Goal: Contribute content: Add original content to the website for others to see

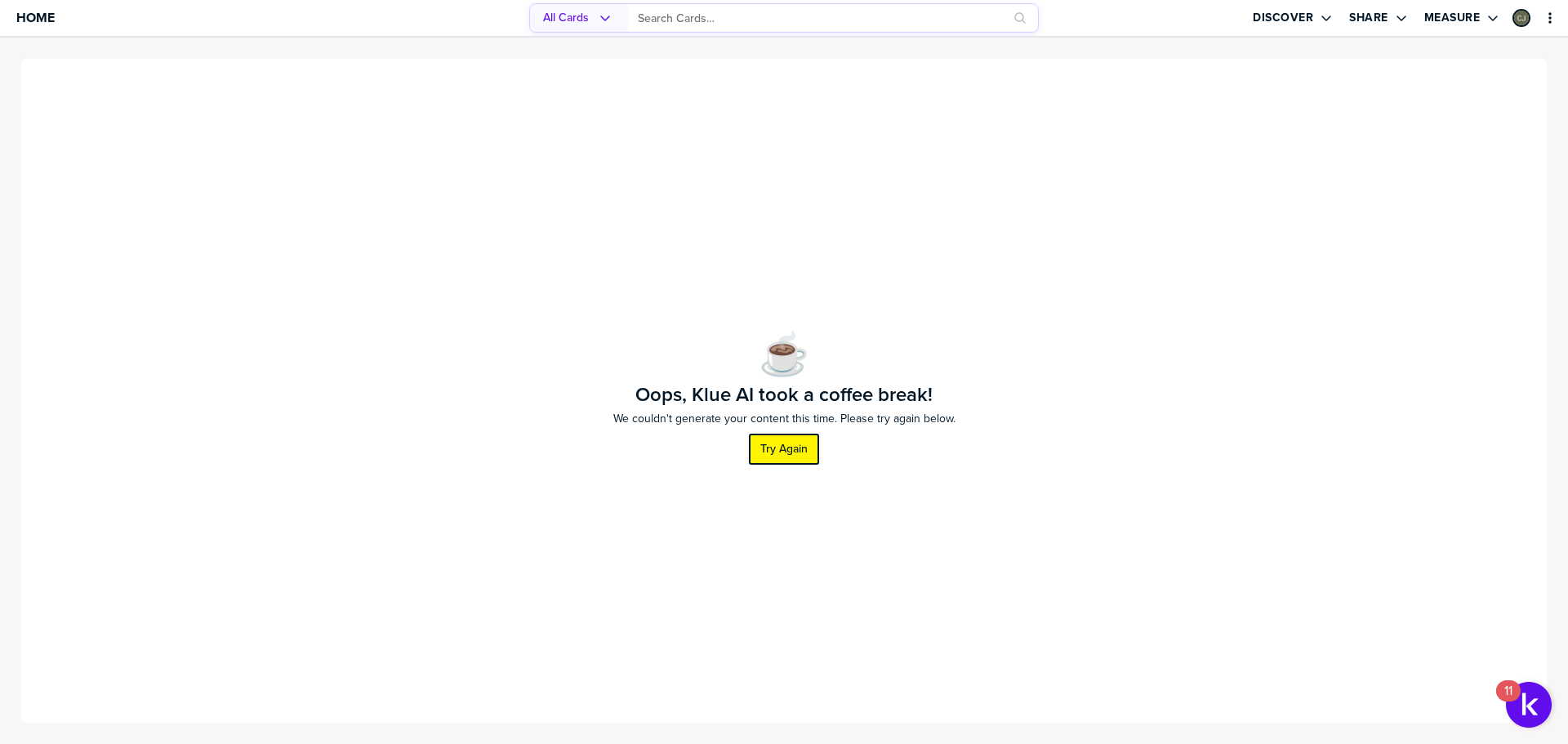
click at [791, 453] on label "Try Again" at bounding box center [783, 449] width 47 height 15
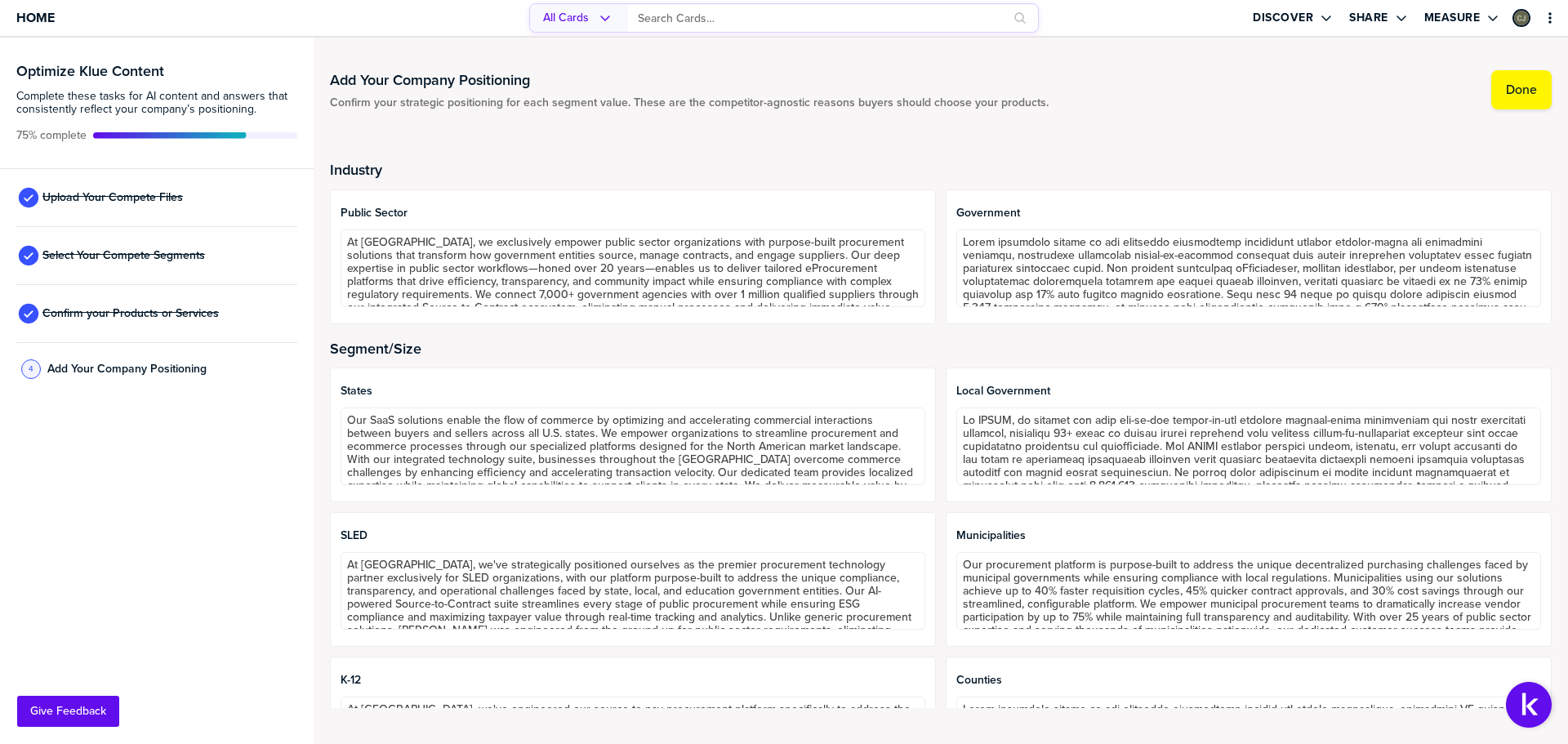
click at [225, 375] on div "4 Add Your Company Positioning" at bounding box center [156, 369] width 281 height 53
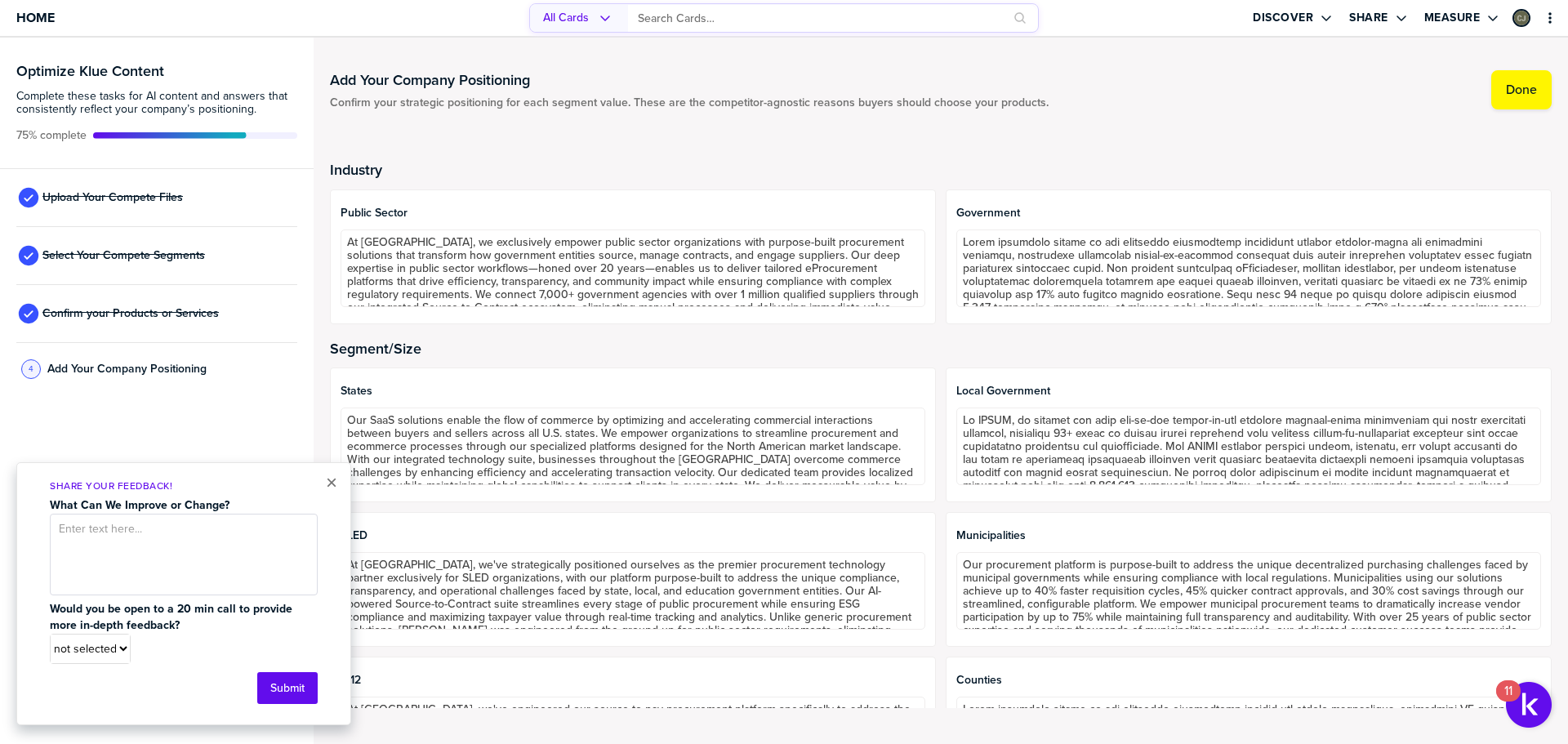
click at [229, 366] on div "4 Add Your Company Positioning" at bounding box center [156, 369] width 281 height 53
click at [117, 653] on select "not selected Yes No" at bounding box center [90, 649] width 79 height 28
select select "0026da3xz0ig0i"
click at [51, 637] on select "not selected Yes No" at bounding box center [90, 649] width 79 height 28
click at [288, 704] on button "Submit" at bounding box center [288, 688] width 60 height 32
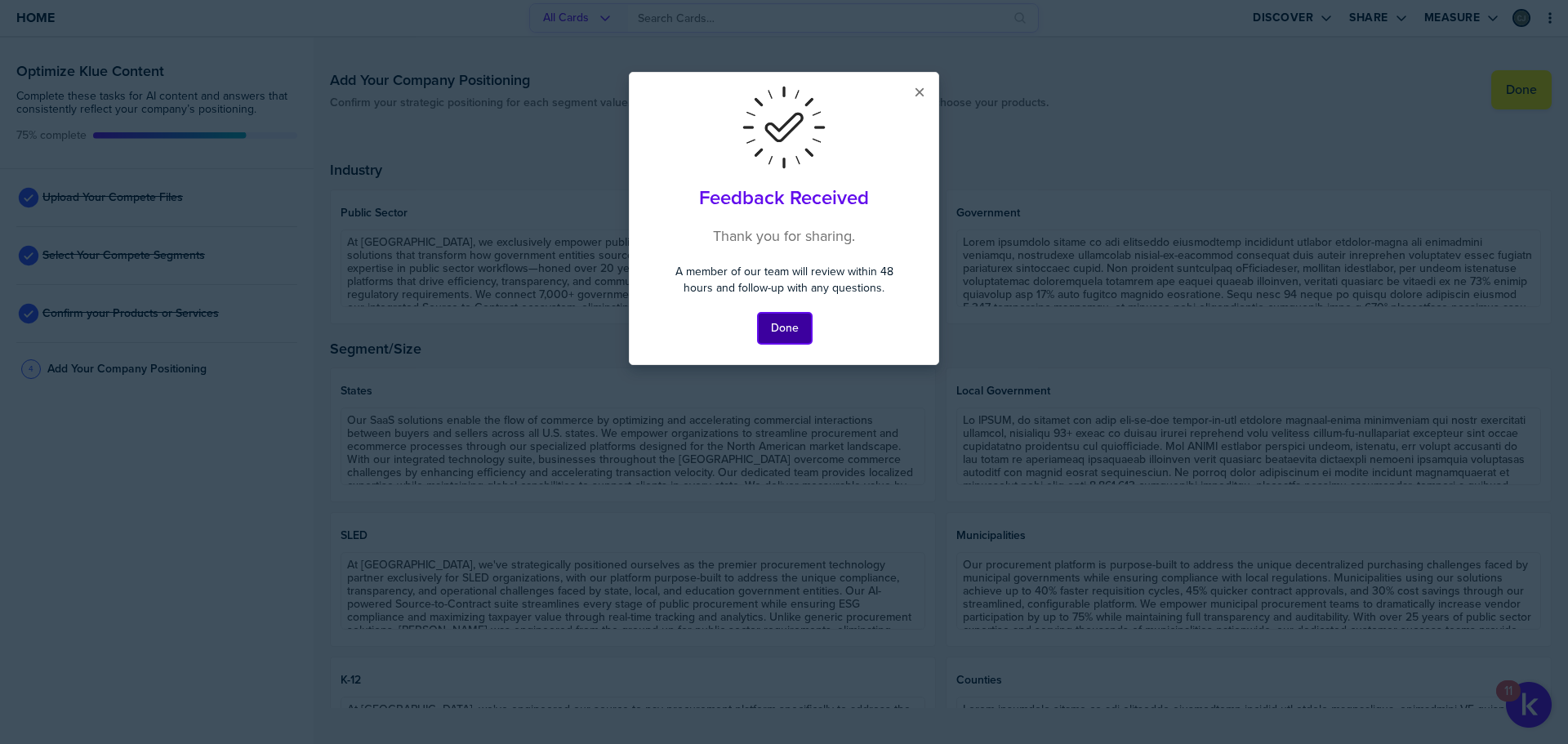
click at [796, 326] on button "Done" at bounding box center [785, 328] width 54 height 31
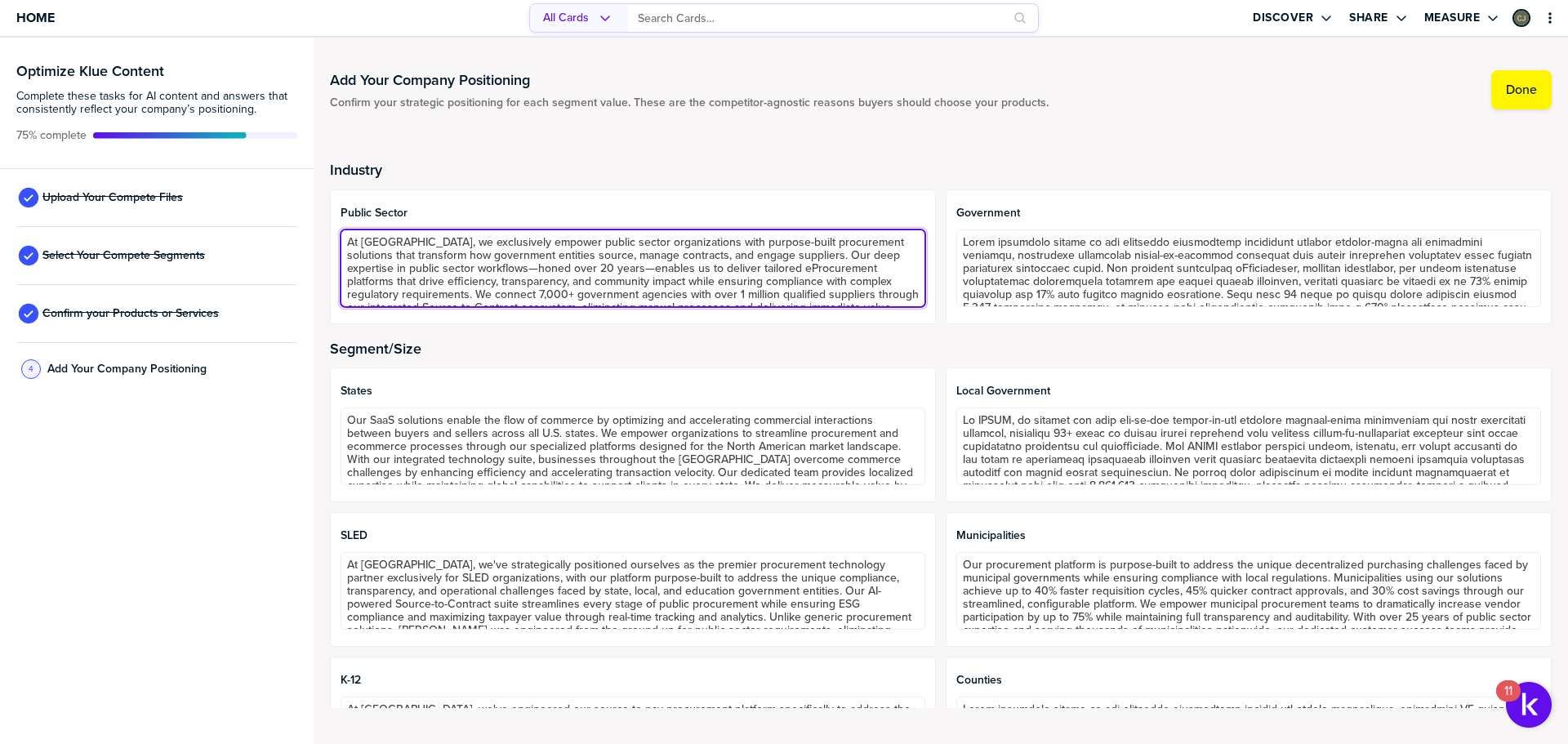
click at [454, 241] on textarea "At Sovra, we exclusively empower public sector organizations with purpose-built…" at bounding box center [633, 267] width 585 height 77
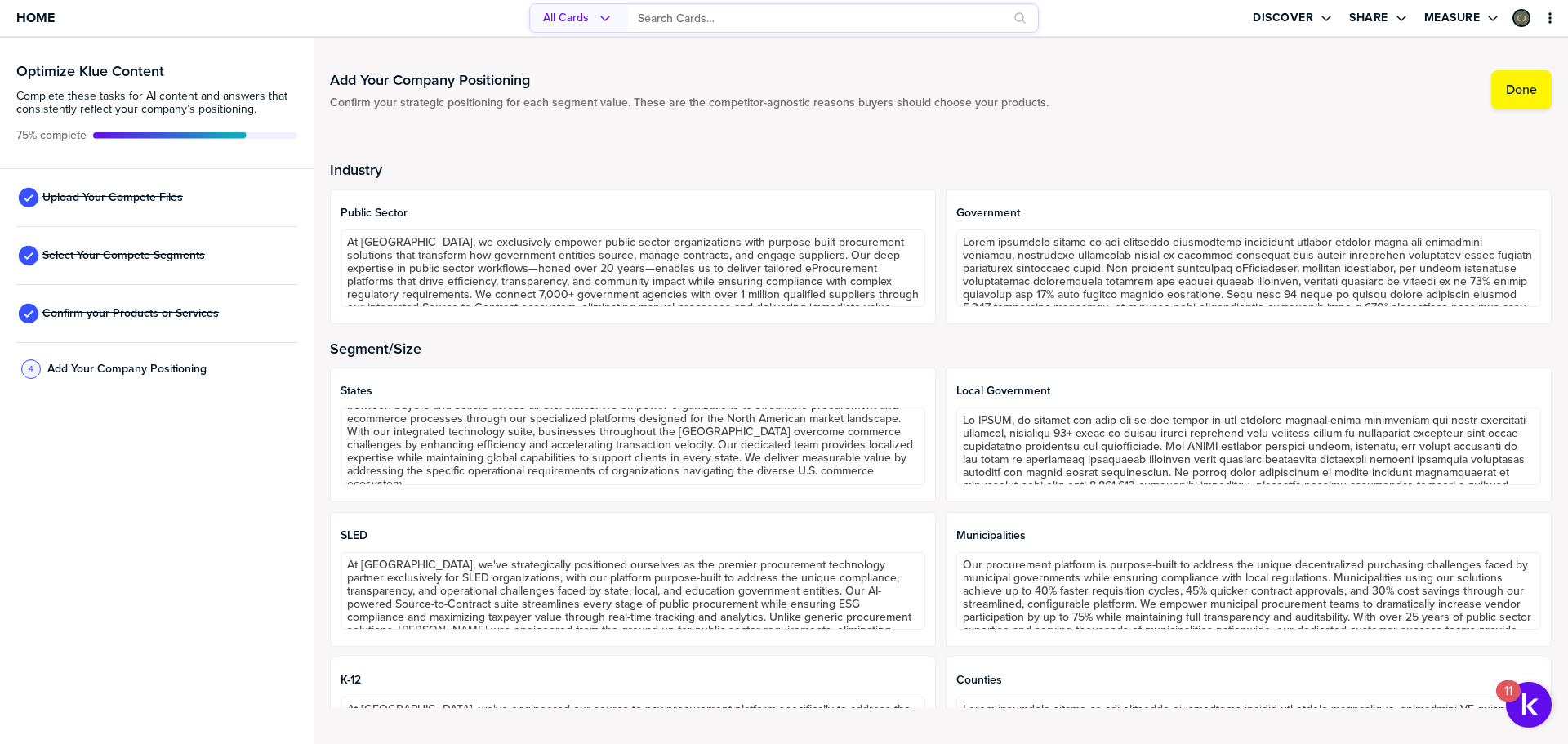
scroll to position [40, 0]
click at [739, 503] on div "States Our SaaS solutions enable the flow of commerce by optimizing and acceler…" at bounding box center [941, 724] width 1222 height 713
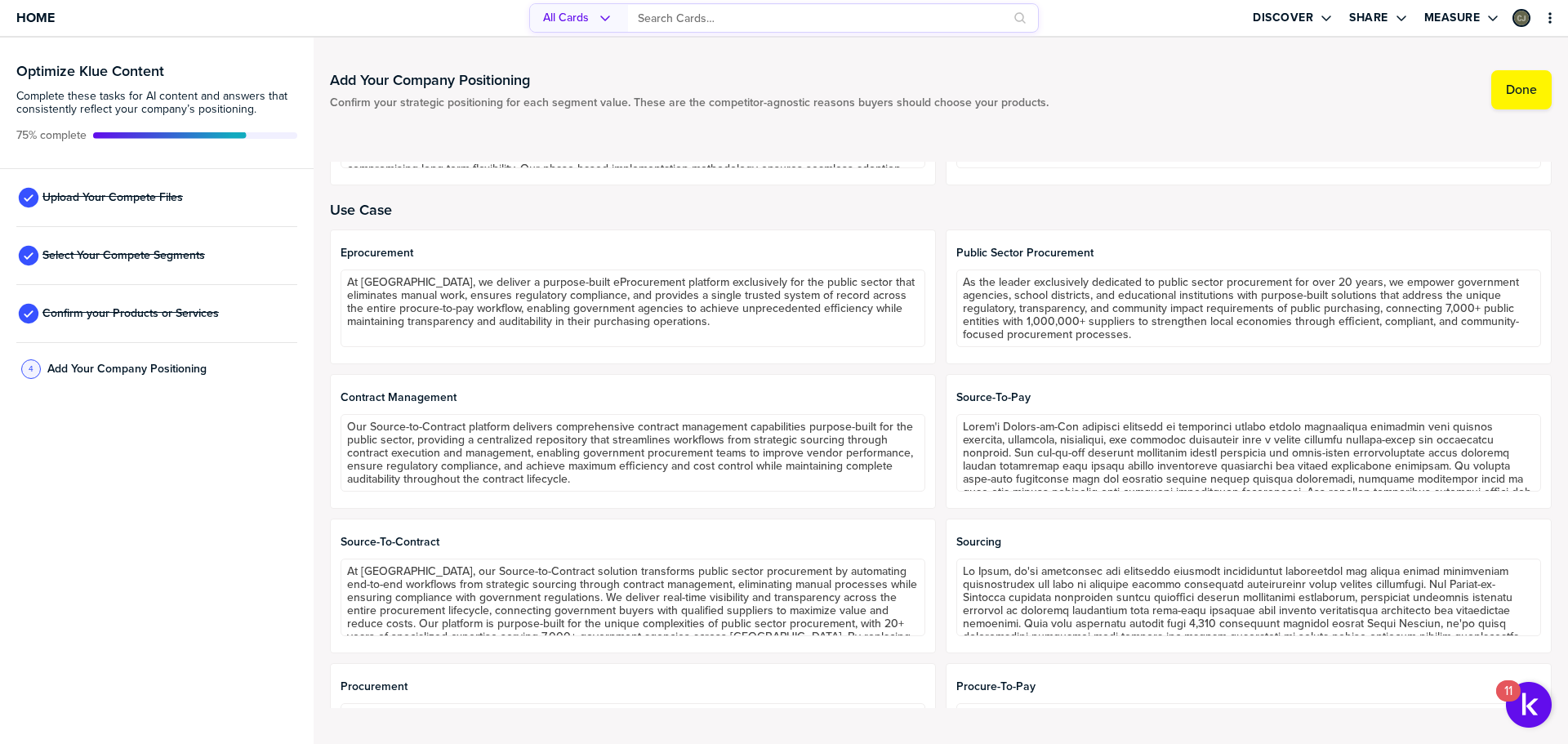
scroll to position [898, 0]
click at [157, 260] on span "Select Your Compete Segments" at bounding box center [123, 256] width 162 height 13
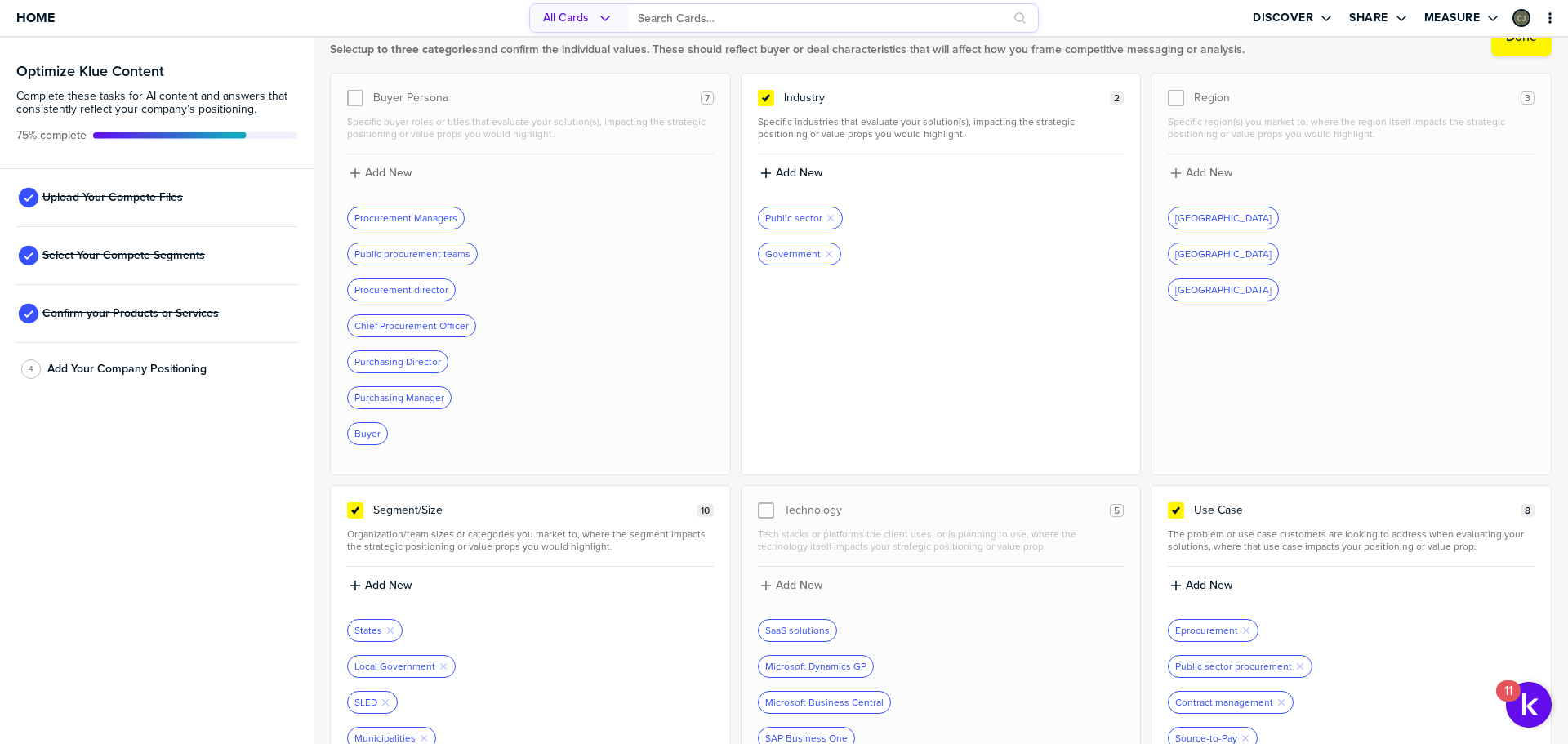
scroll to position [82, 0]
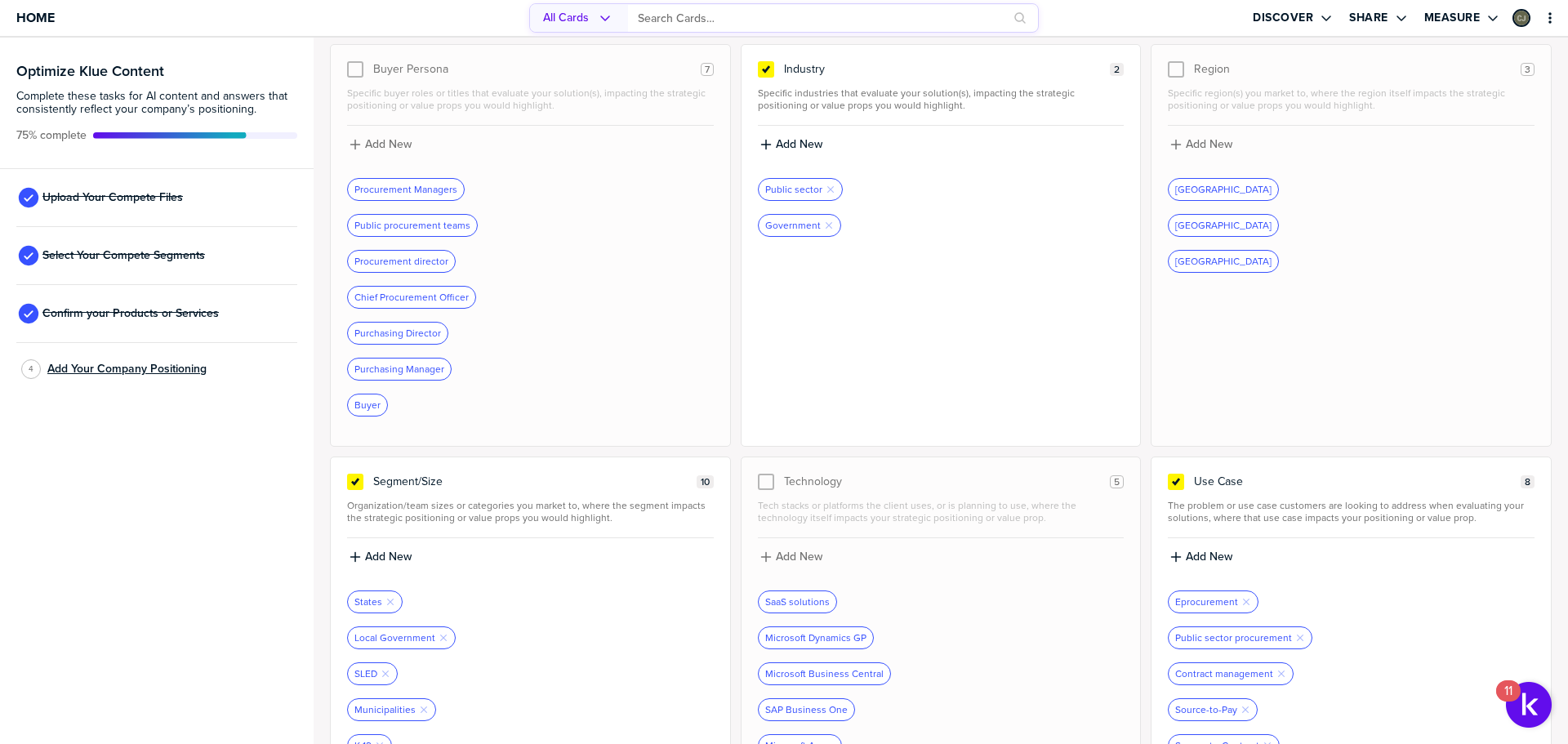
click at [127, 367] on span "Add Your Company Positioning" at bounding box center [126, 368] width 159 height 13
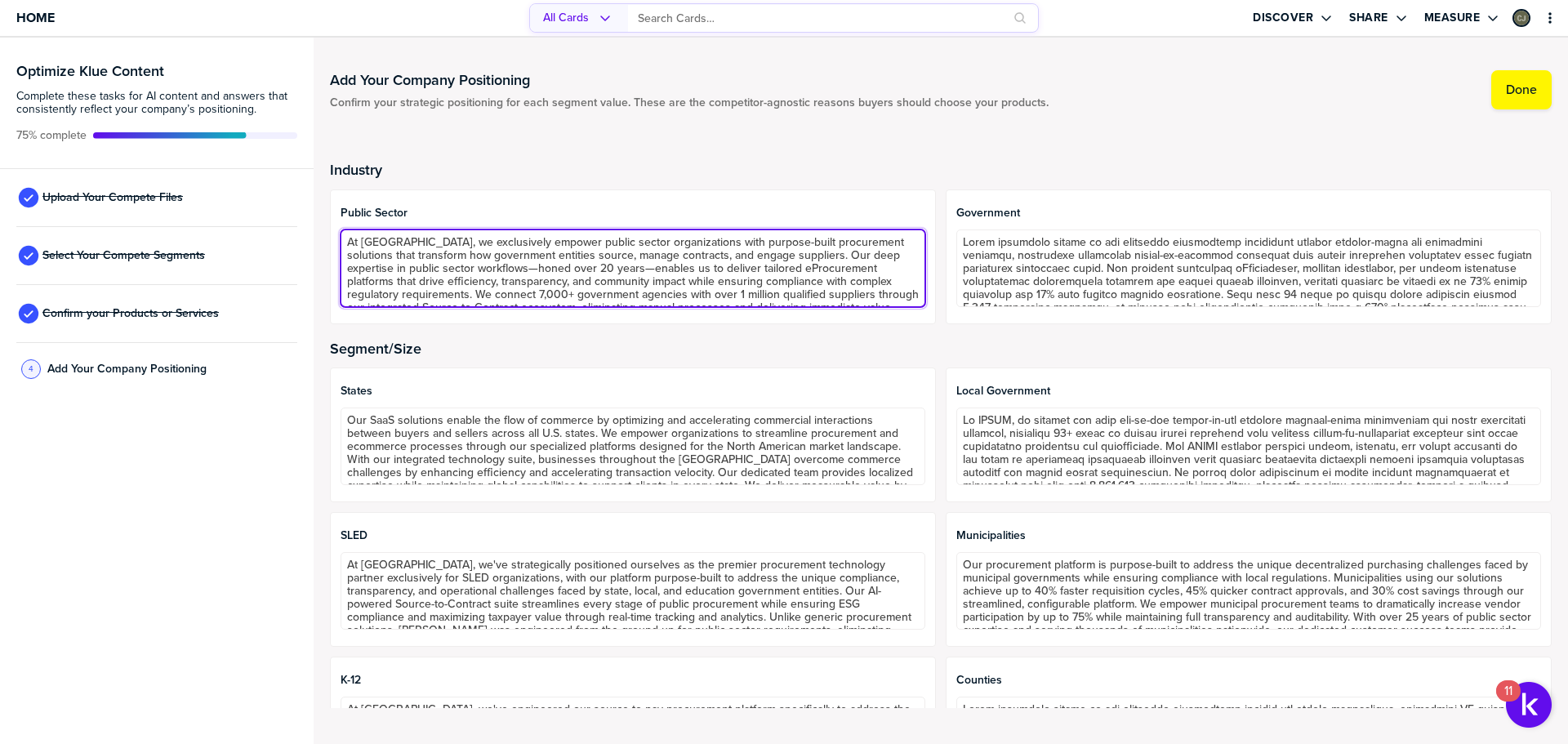
click at [685, 262] on textarea "At Sovra, we exclusively empower public sector organizations with purpose-built…" at bounding box center [633, 267] width 585 height 77
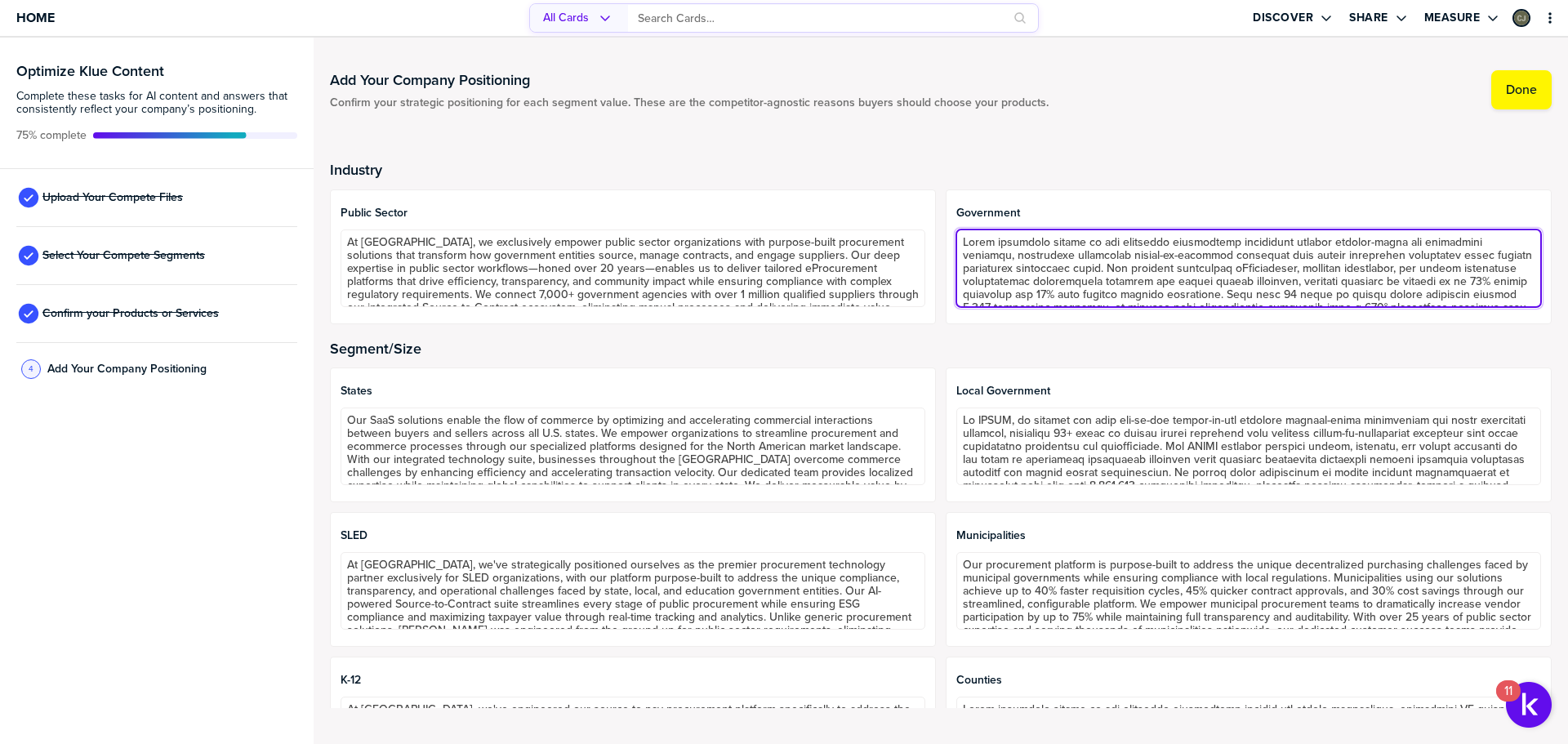
click at [1042, 258] on textarea at bounding box center [1248, 267] width 585 height 77
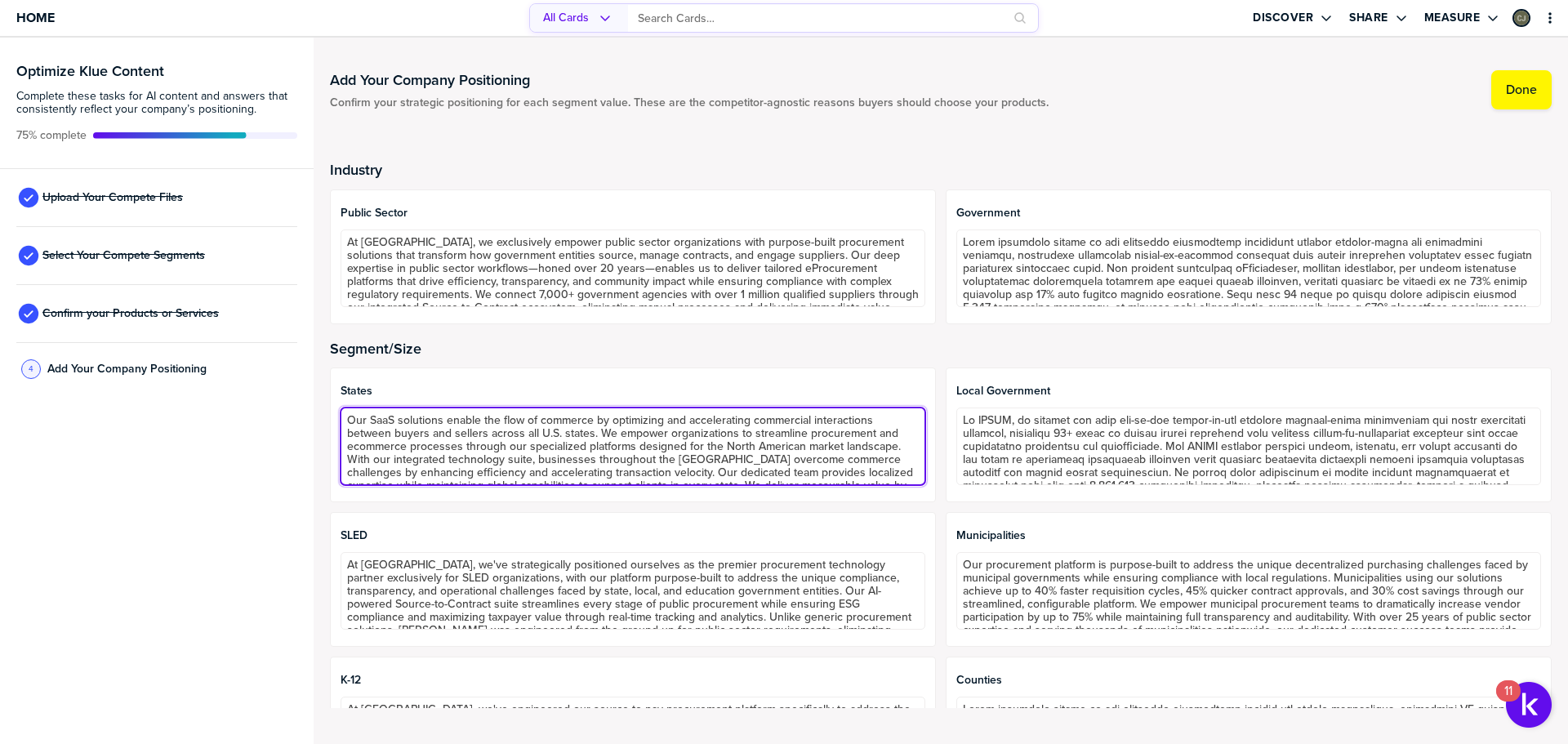
click at [435, 441] on textarea "Our SaaS solutions enable the flow of commerce by optimizing and accelerating c…" at bounding box center [633, 446] width 585 height 77
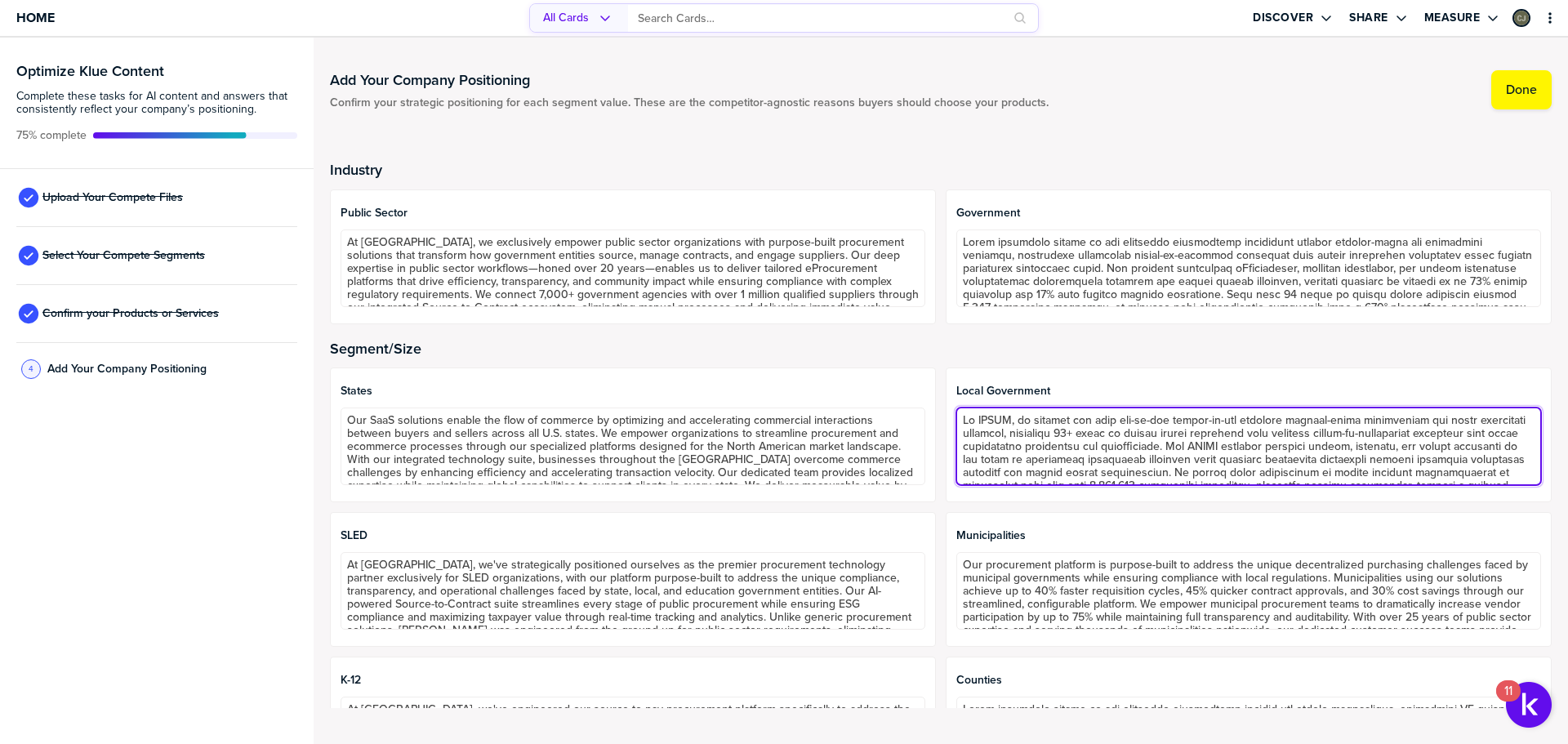
click at [1017, 463] on textarea at bounding box center [1248, 446] width 585 height 77
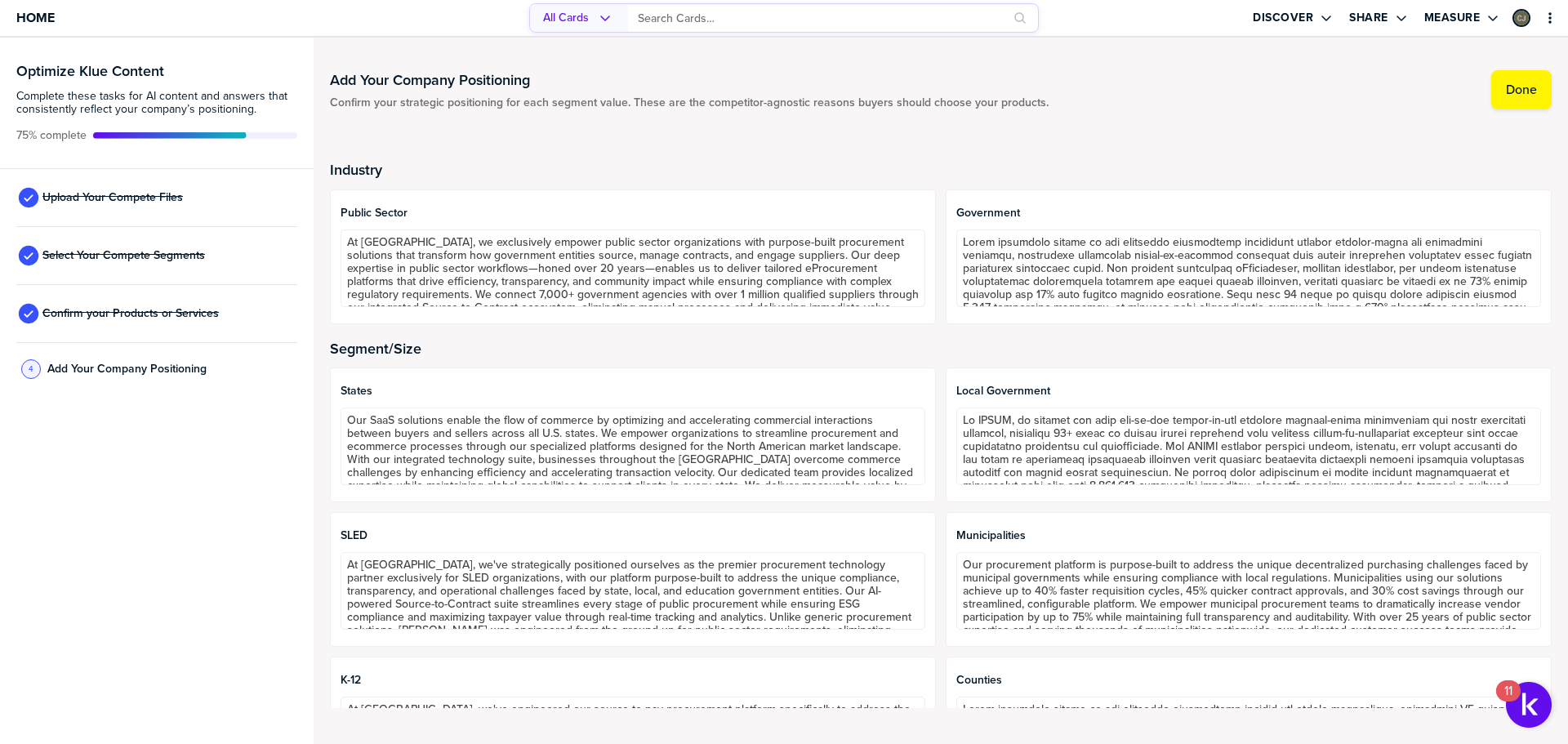
drag, startPoint x: 412, startPoint y: 388, endPoint x: 424, endPoint y: 423, distance: 37.0
click at [412, 388] on span "States" at bounding box center [633, 391] width 585 height 13
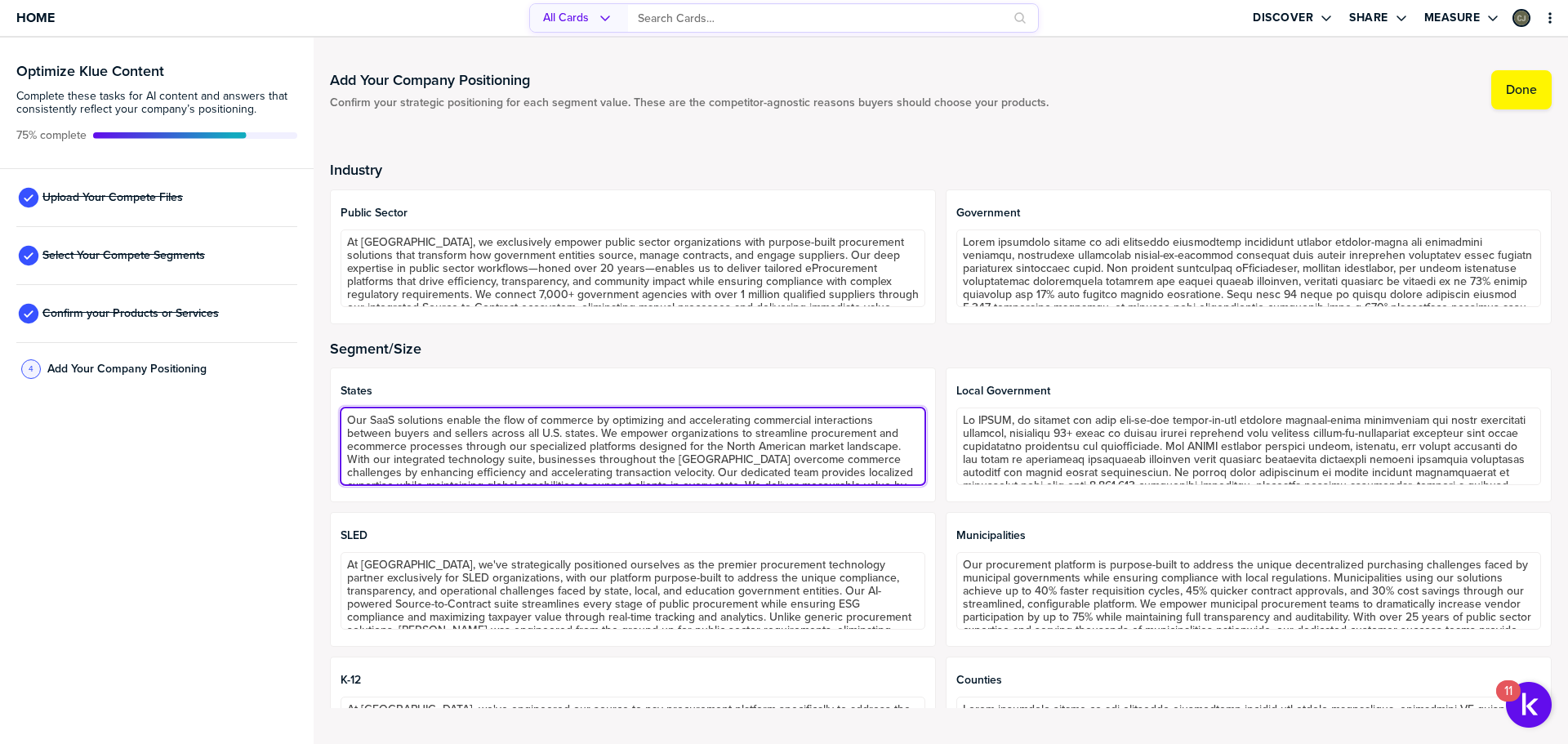
click at [432, 450] on textarea "Our SaaS solutions enable the flow of commerce by optimizing and accelerating c…" at bounding box center [633, 446] width 585 height 77
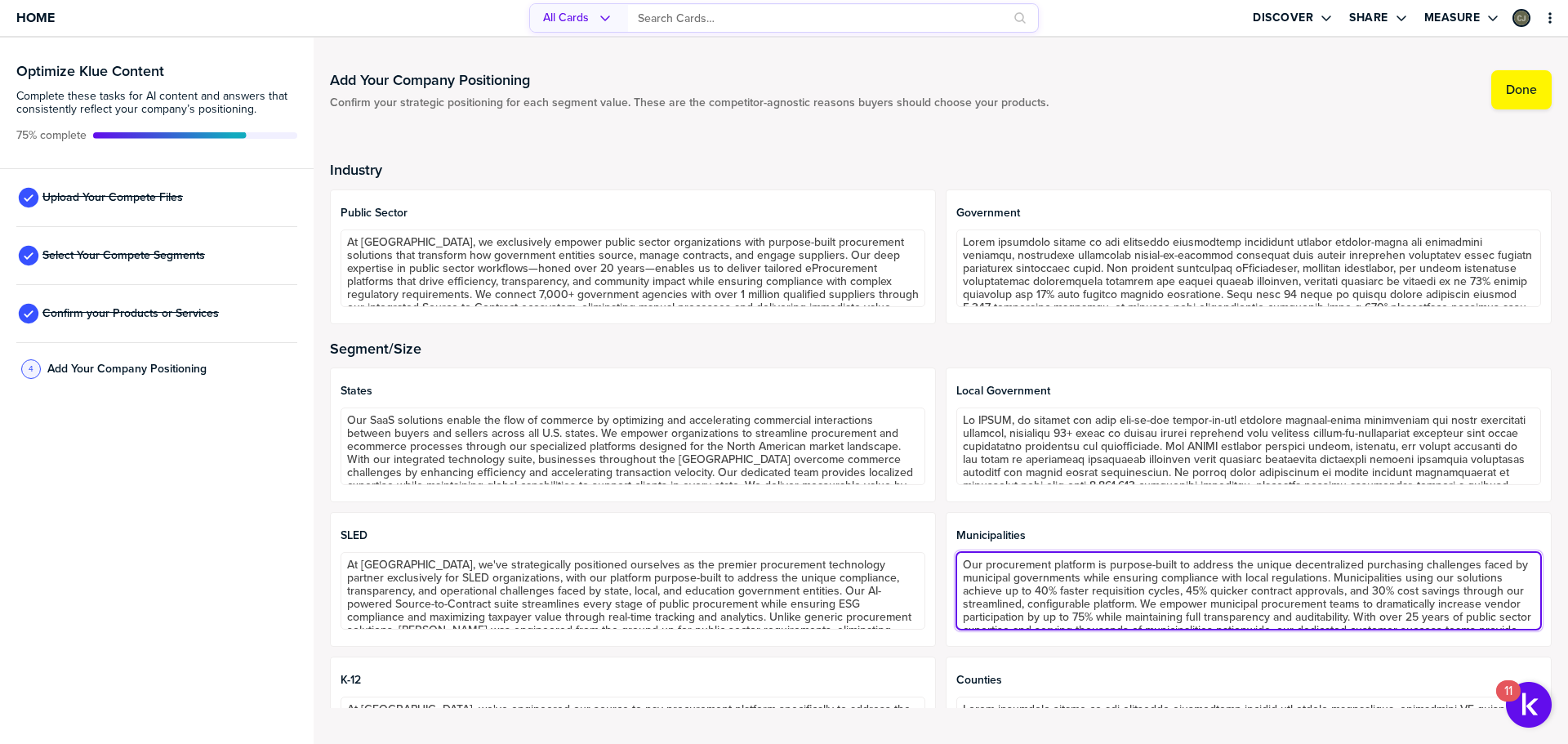
click at [1013, 573] on textarea "Our procurement platform is purpose-built to address the unique decentralized p…" at bounding box center [1248, 590] width 585 height 77
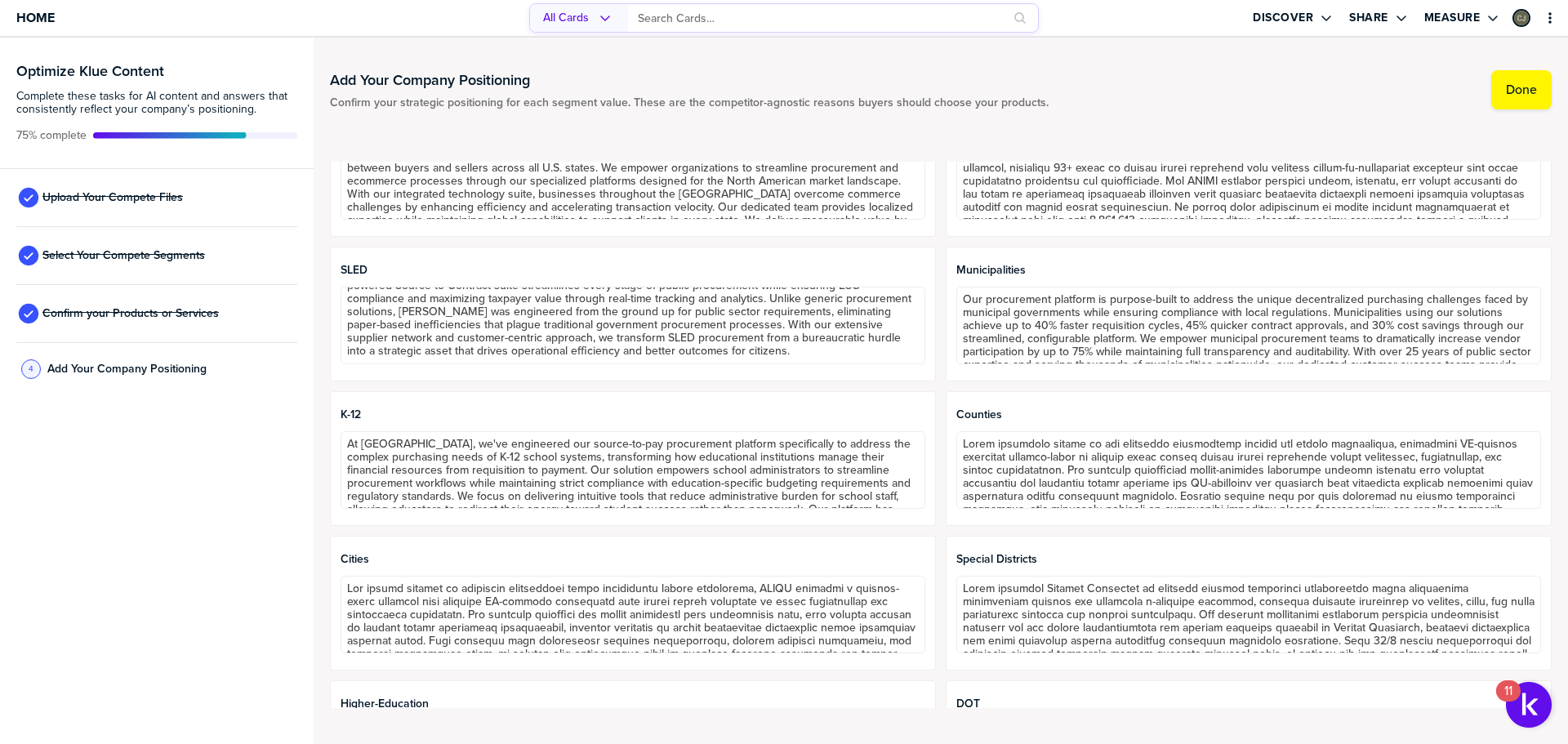
scroll to position [408, 0]
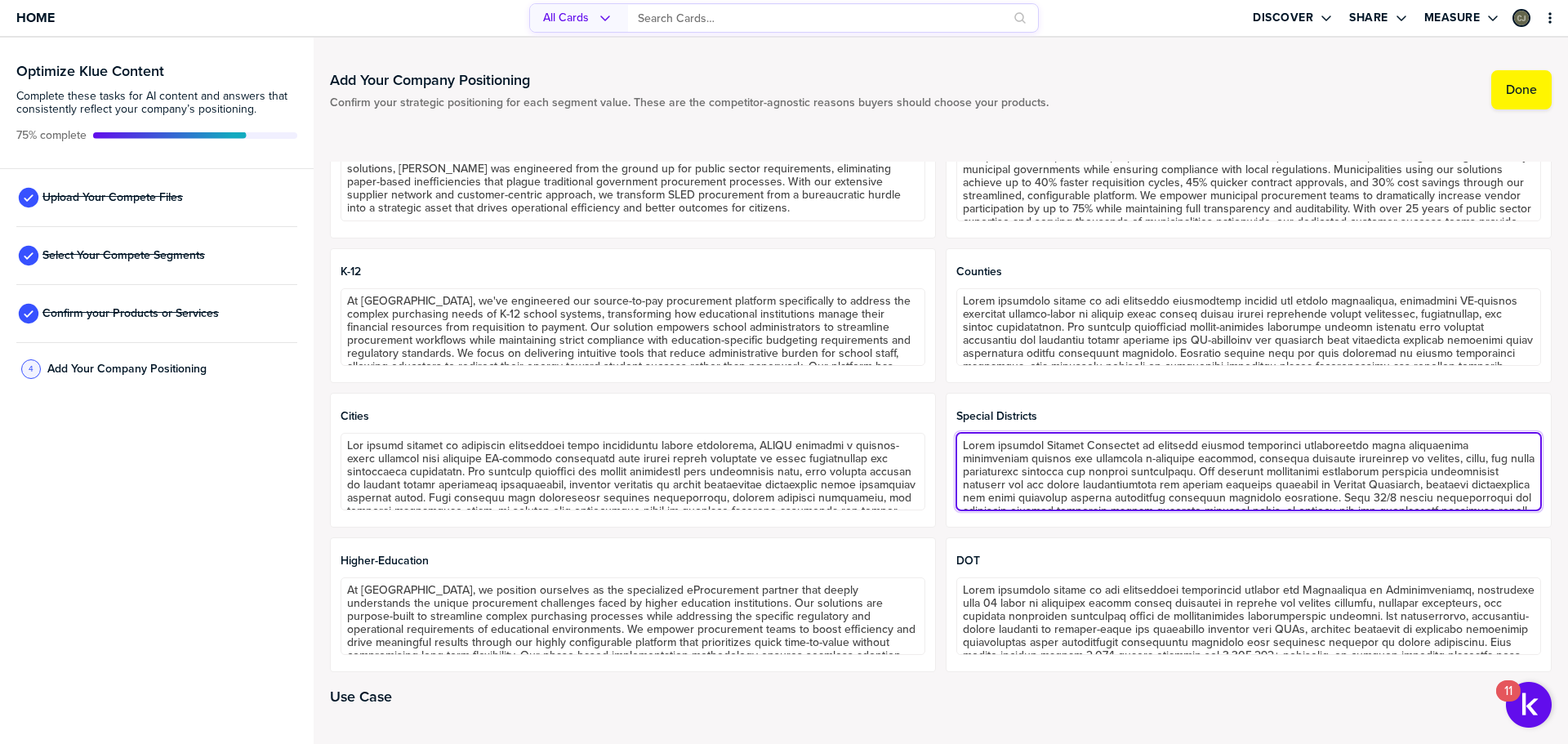
click at [1079, 471] on textarea at bounding box center [1248, 471] width 585 height 77
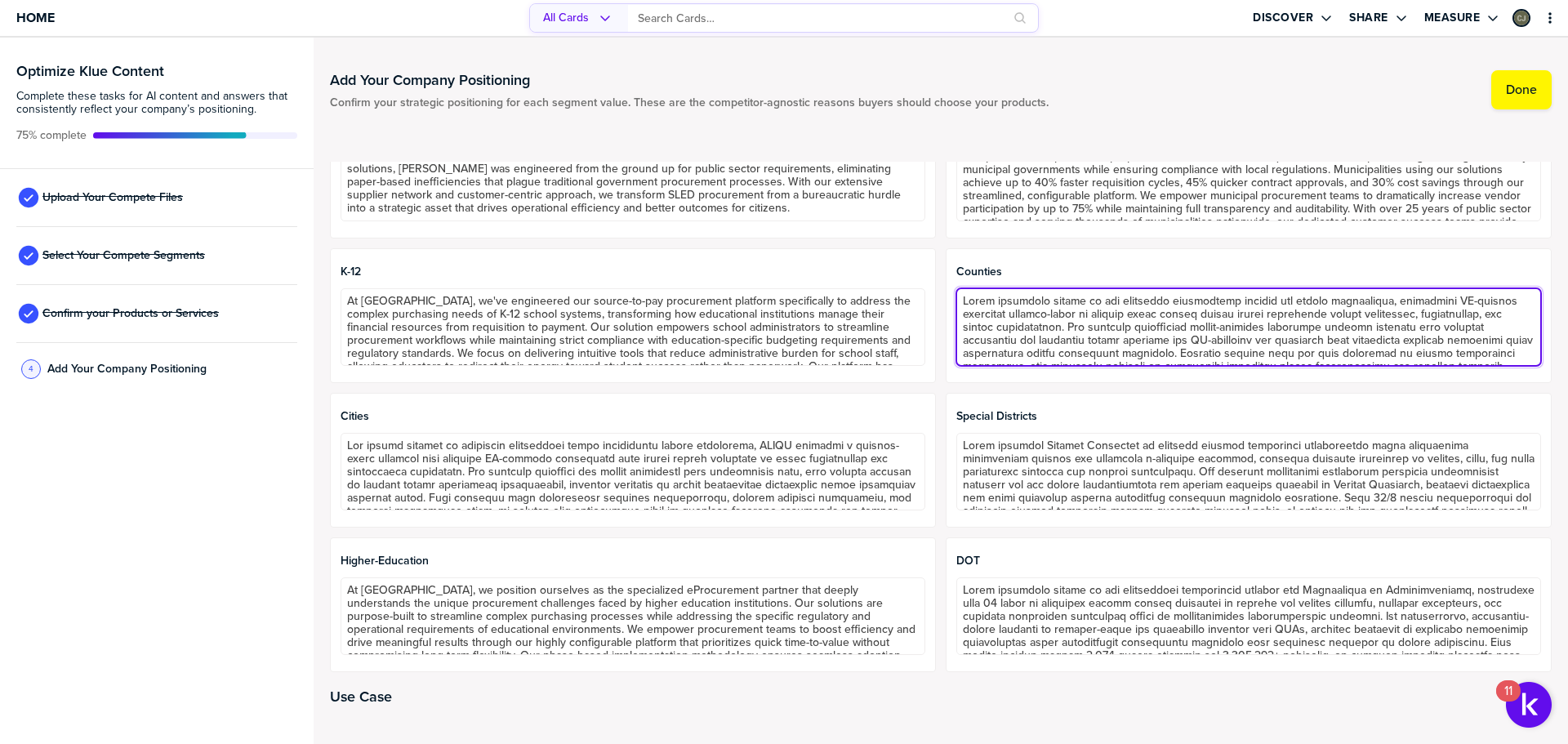
click at [1002, 297] on textarea at bounding box center [1248, 327] width 585 height 77
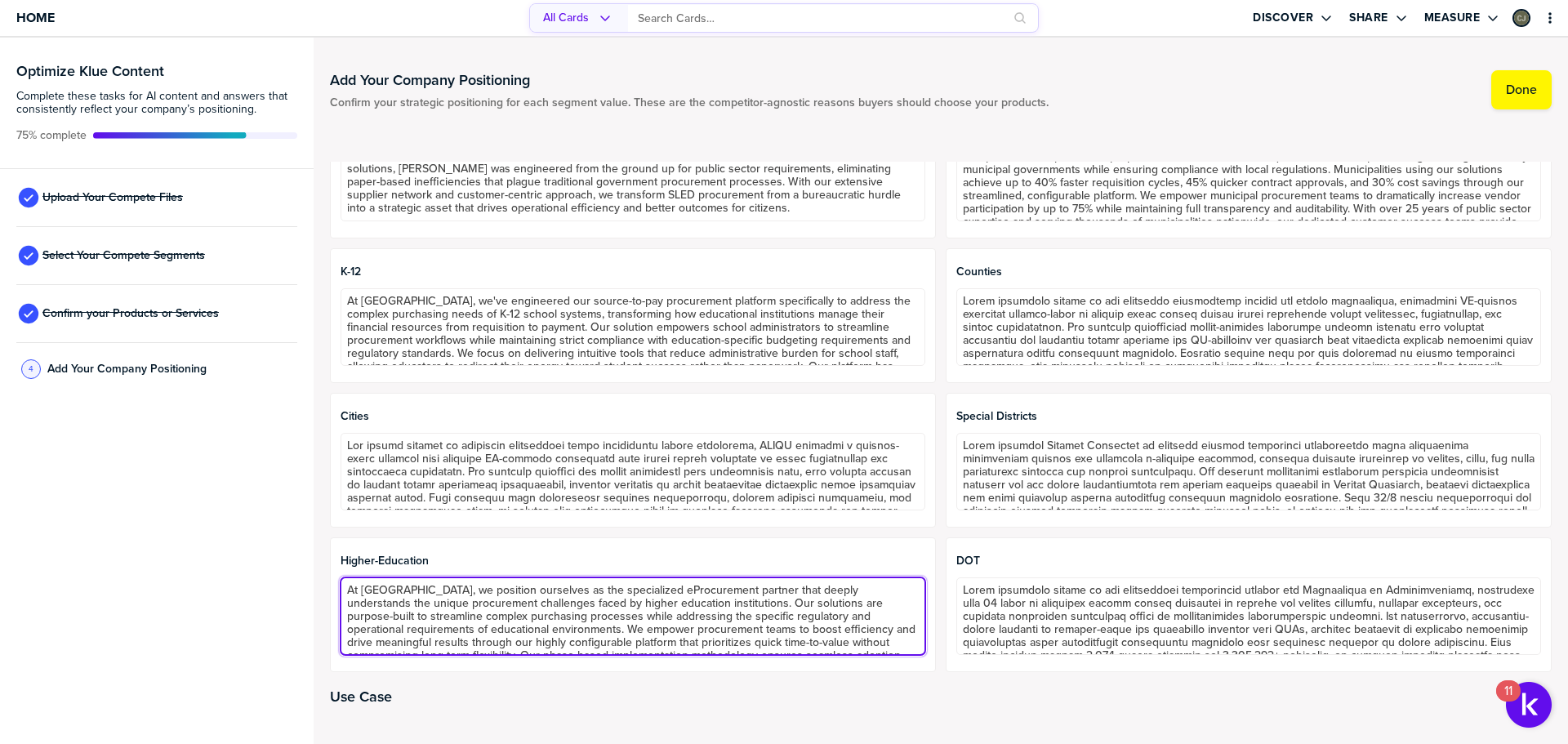
click at [712, 653] on textarea "At Sovra, we position ourselves as the specialized eProcurement partner that de…" at bounding box center [633, 615] width 585 height 77
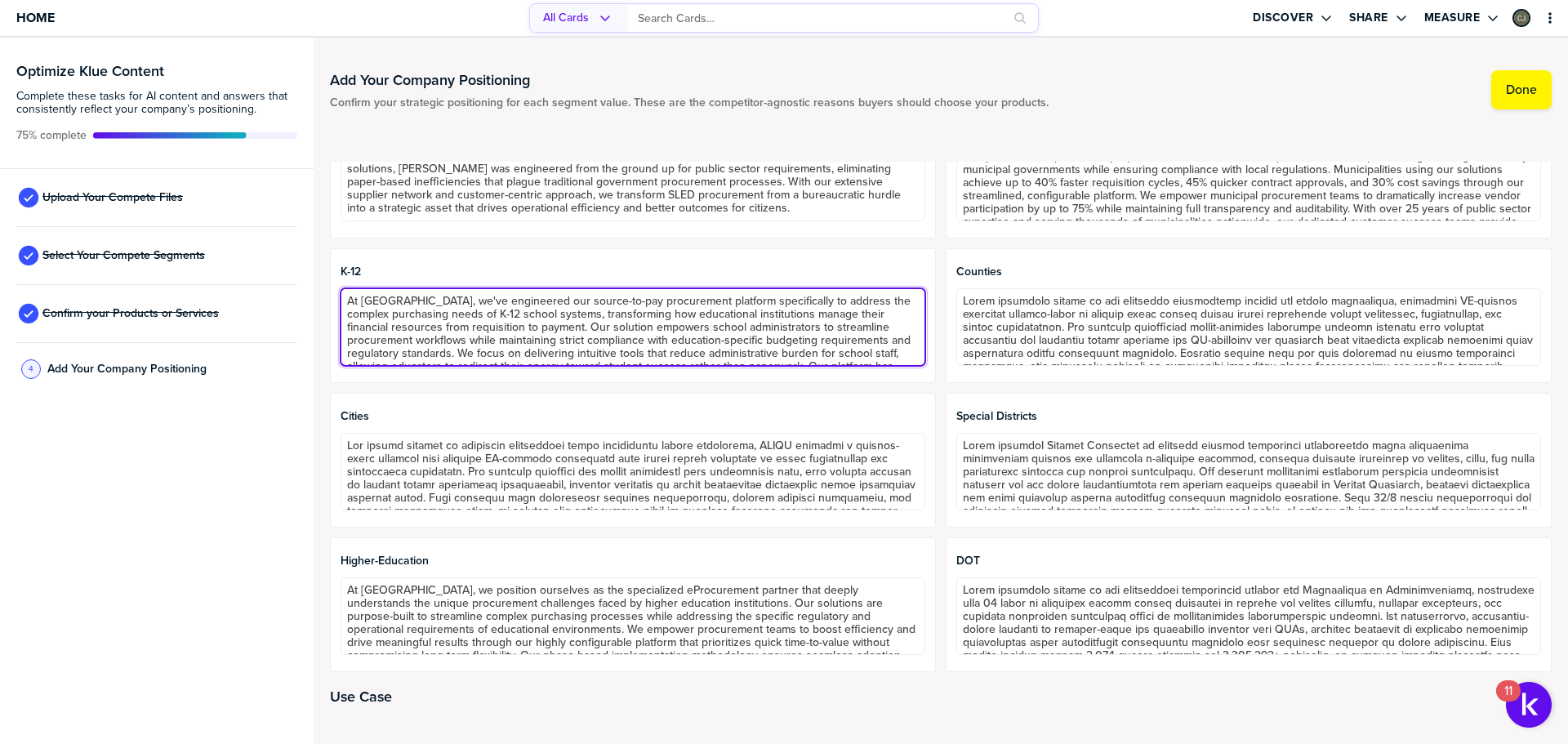
click at [500, 321] on textarea "At Sovra, we've engineered our source-to-pay procurement platform specifically …" at bounding box center [633, 327] width 585 height 77
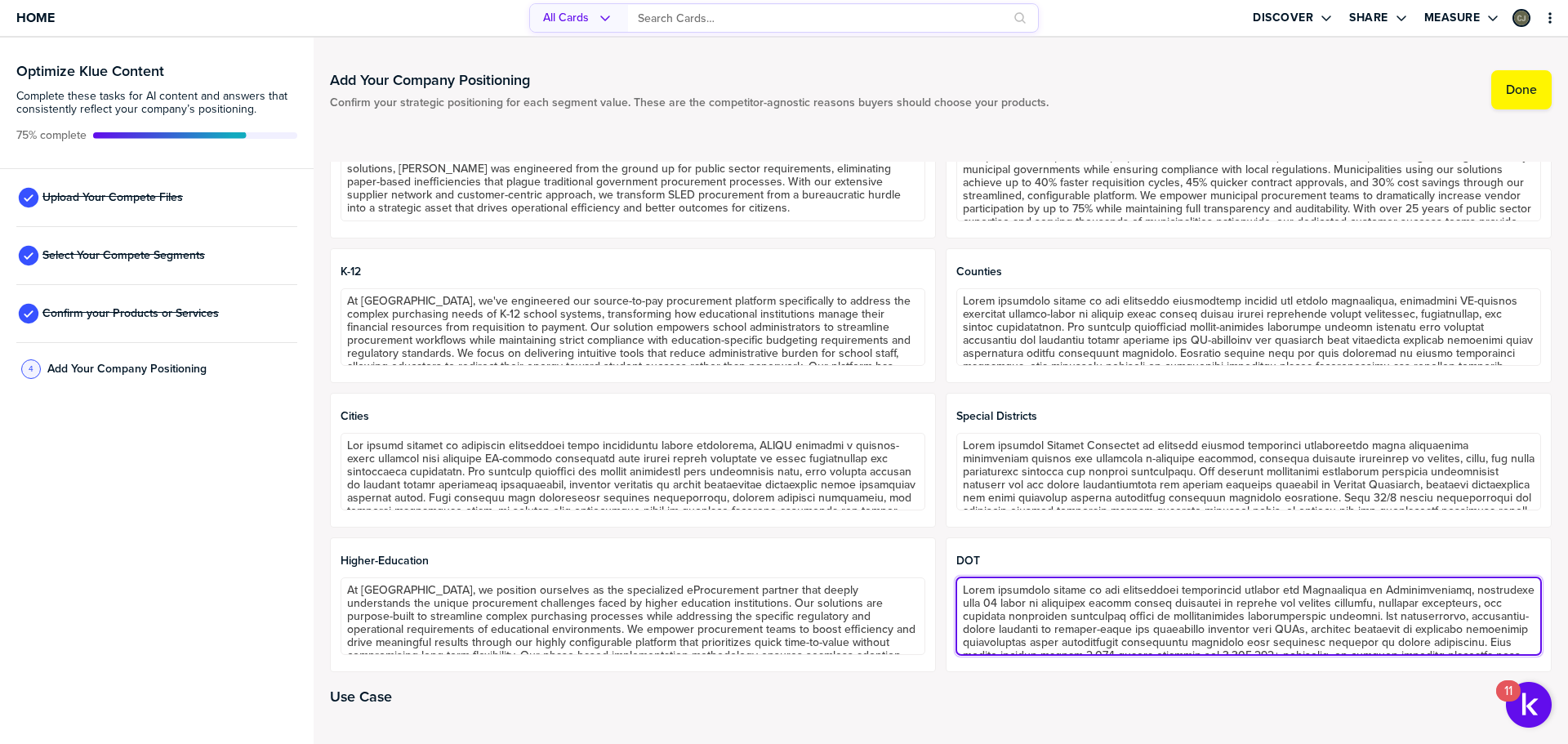
click at [1167, 614] on textarea at bounding box center [1248, 615] width 585 height 77
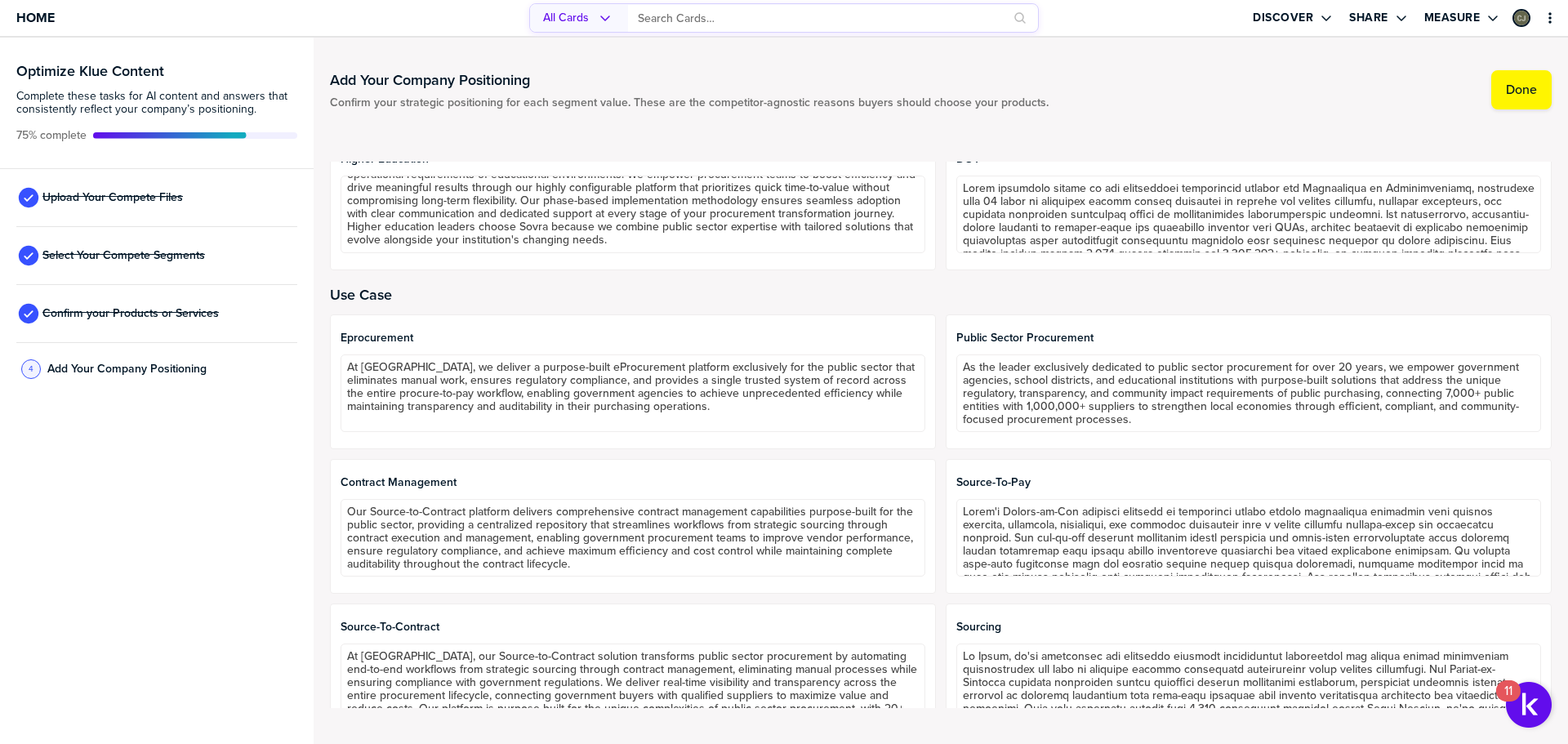
scroll to position [817, 0]
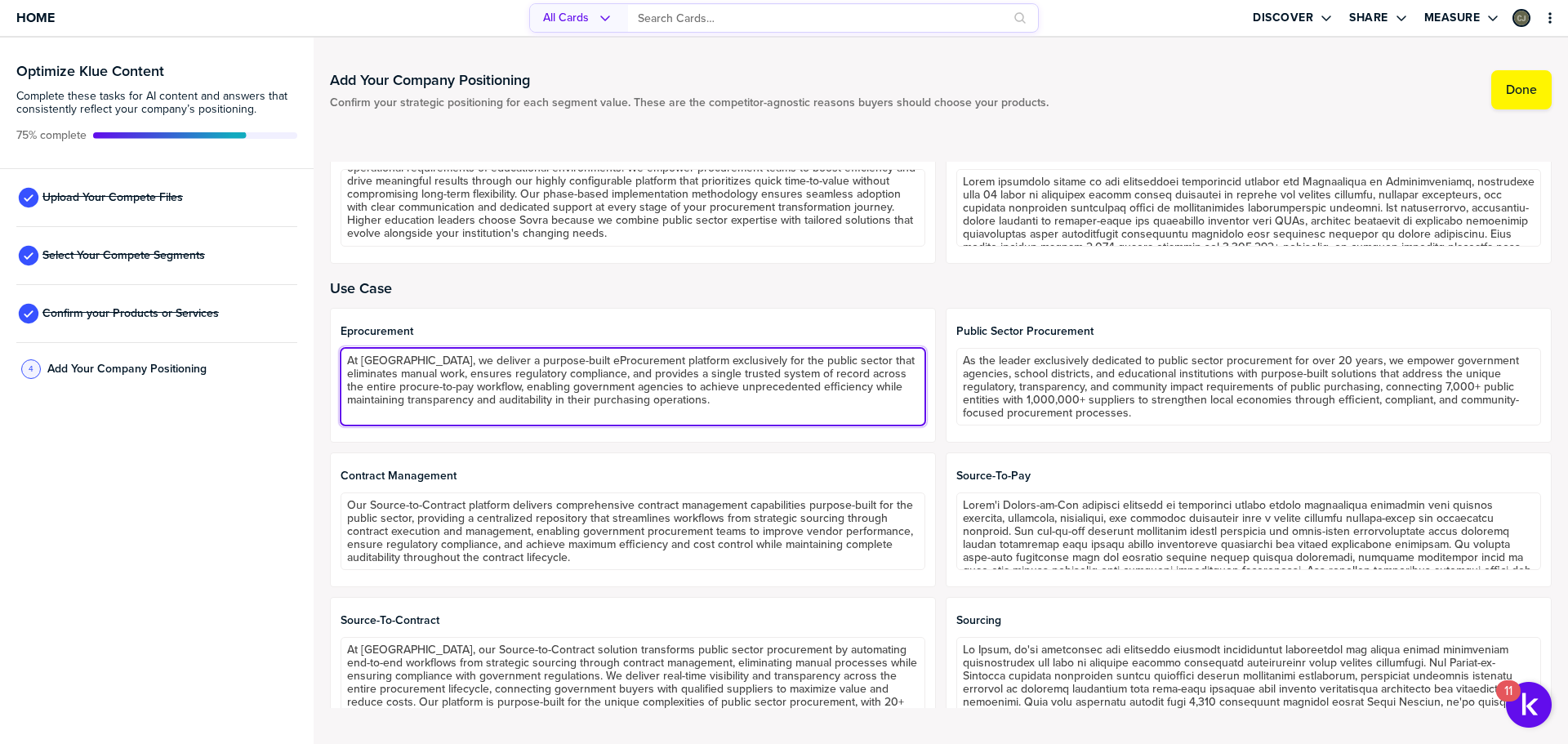
click at [492, 399] on textarea "At SOVRA, we deliver a purpose-built eProcurement platform exclusively for the …" at bounding box center [633, 386] width 585 height 77
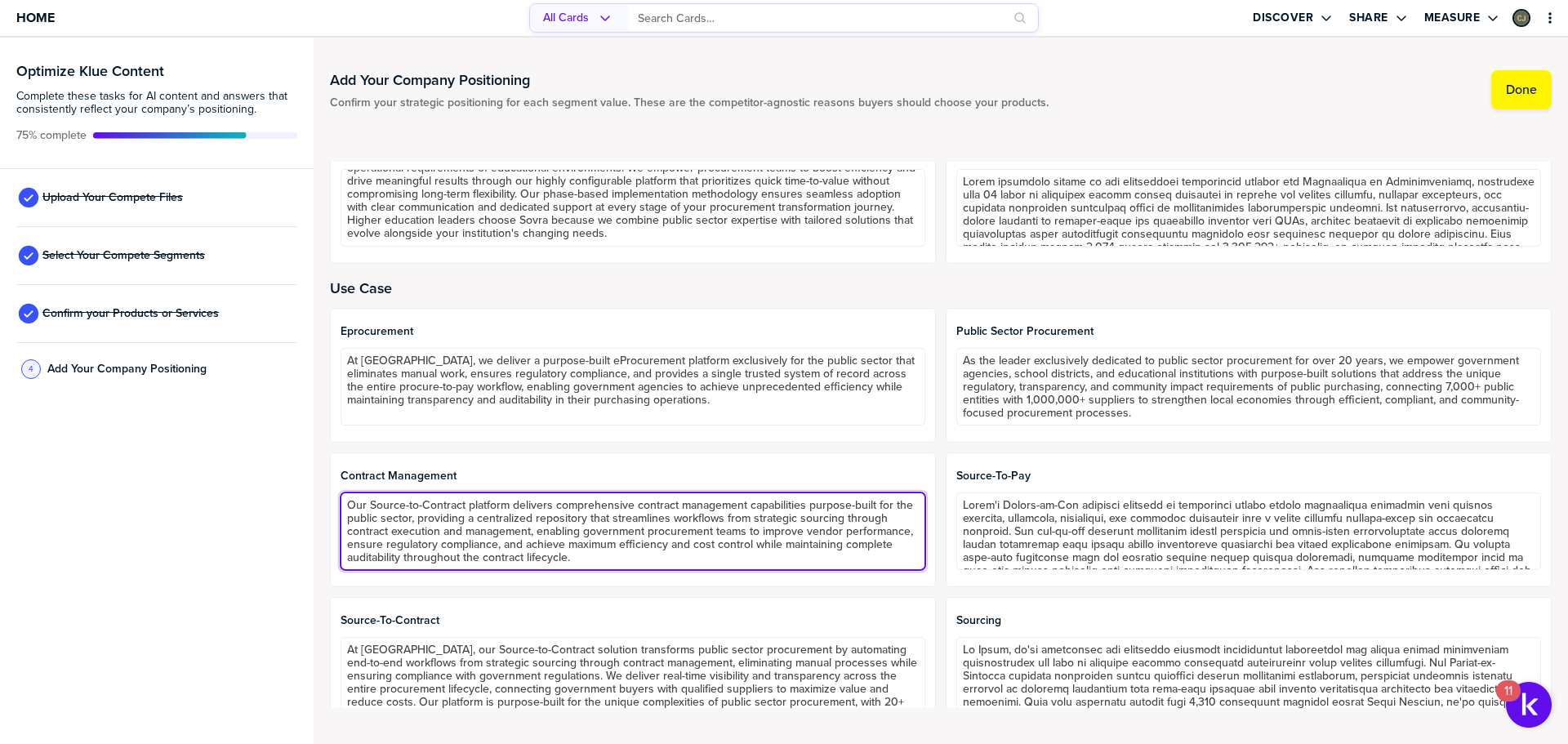
click at [649, 514] on textarea "Our Source-to-Contract platform delivers comprehensive contract management capa…" at bounding box center [633, 531] width 585 height 77
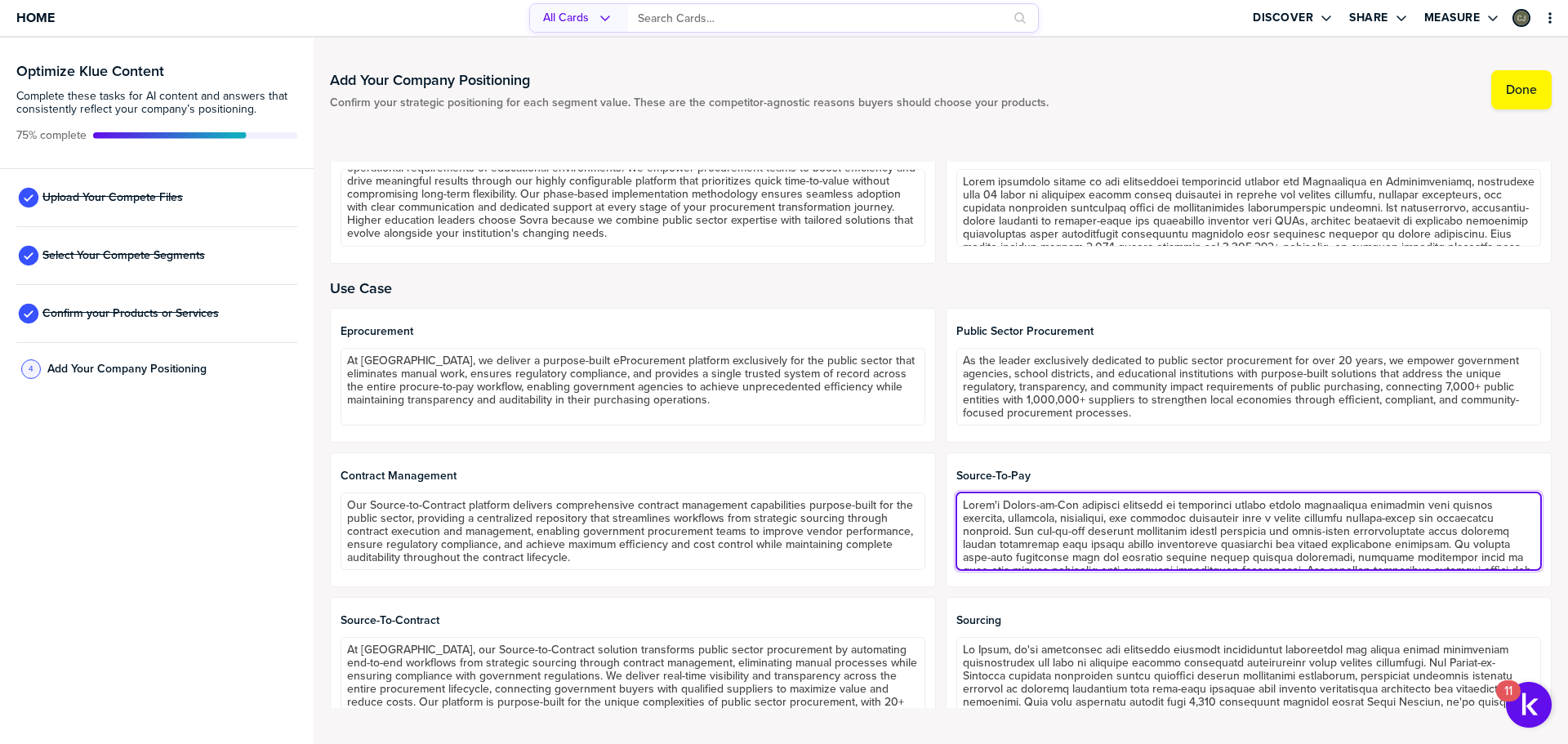
click at [1216, 509] on textarea at bounding box center [1248, 531] width 585 height 77
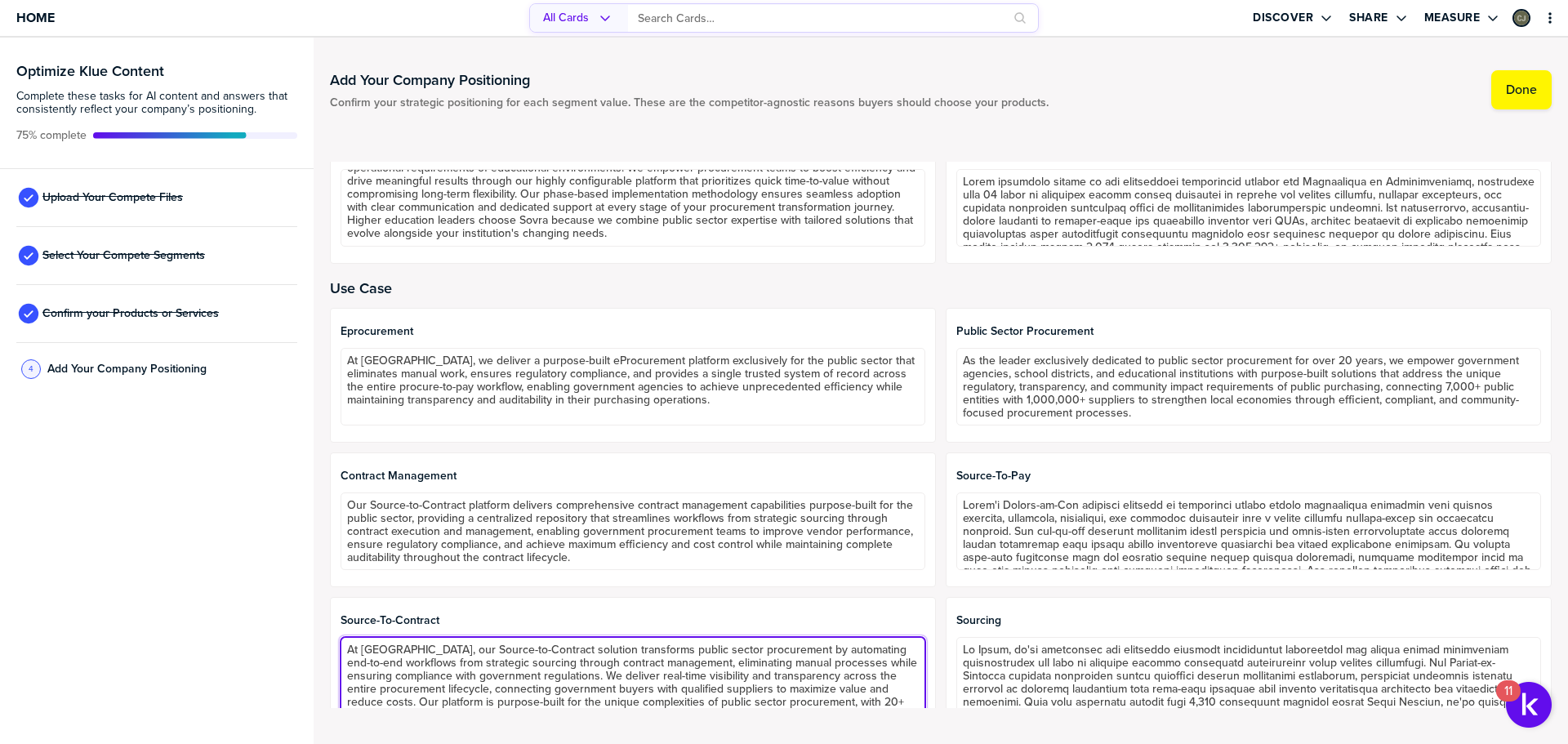
click at [697, 677] on textarea "At Sovra, our Source-to-Contract solution transforms public sector procurement …" at bounding box center [633, 675] width 585 height 77
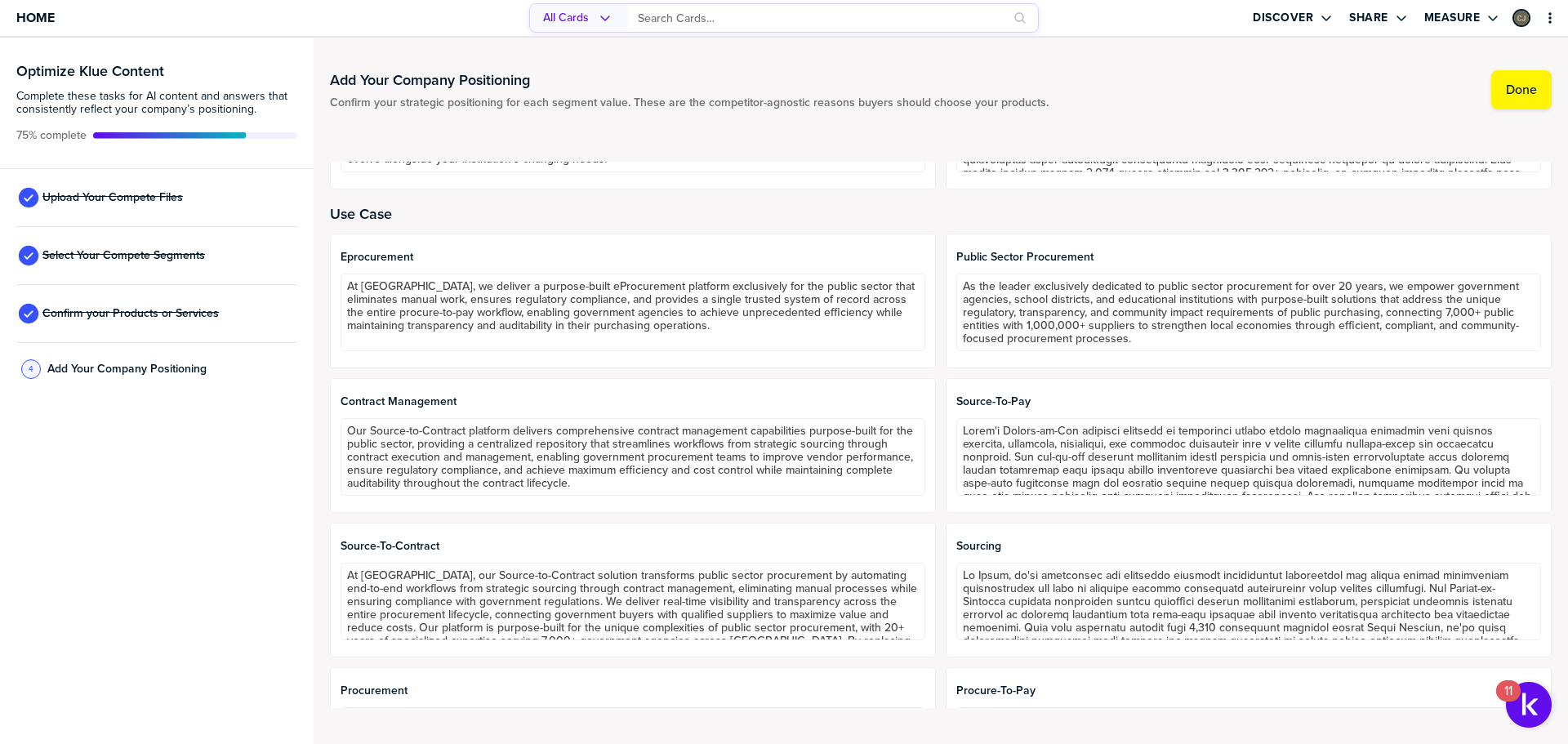
scroll to position [980, 0]
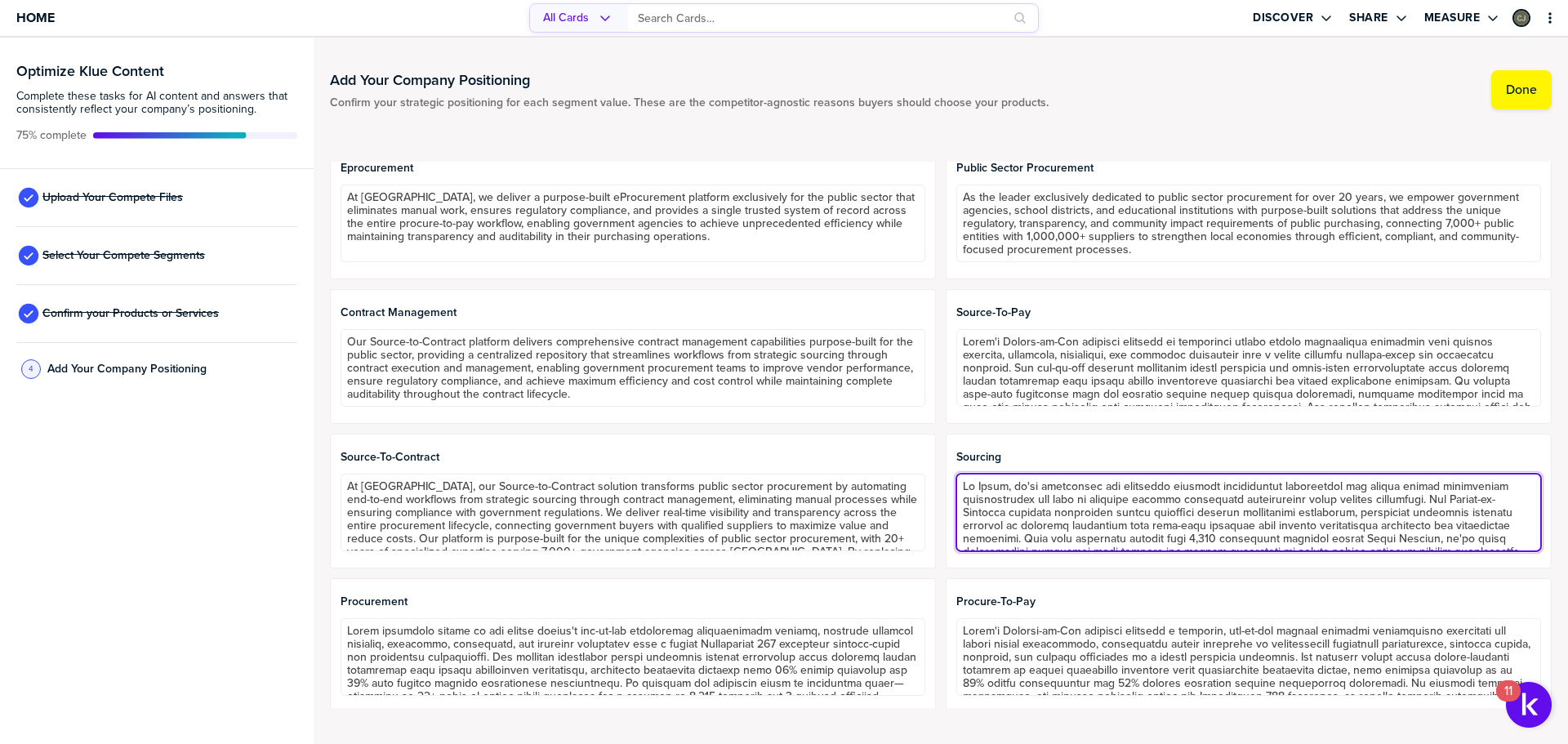
click at [1058, 521] on textarea at bounding box center [1248, 511] width 585 height 77
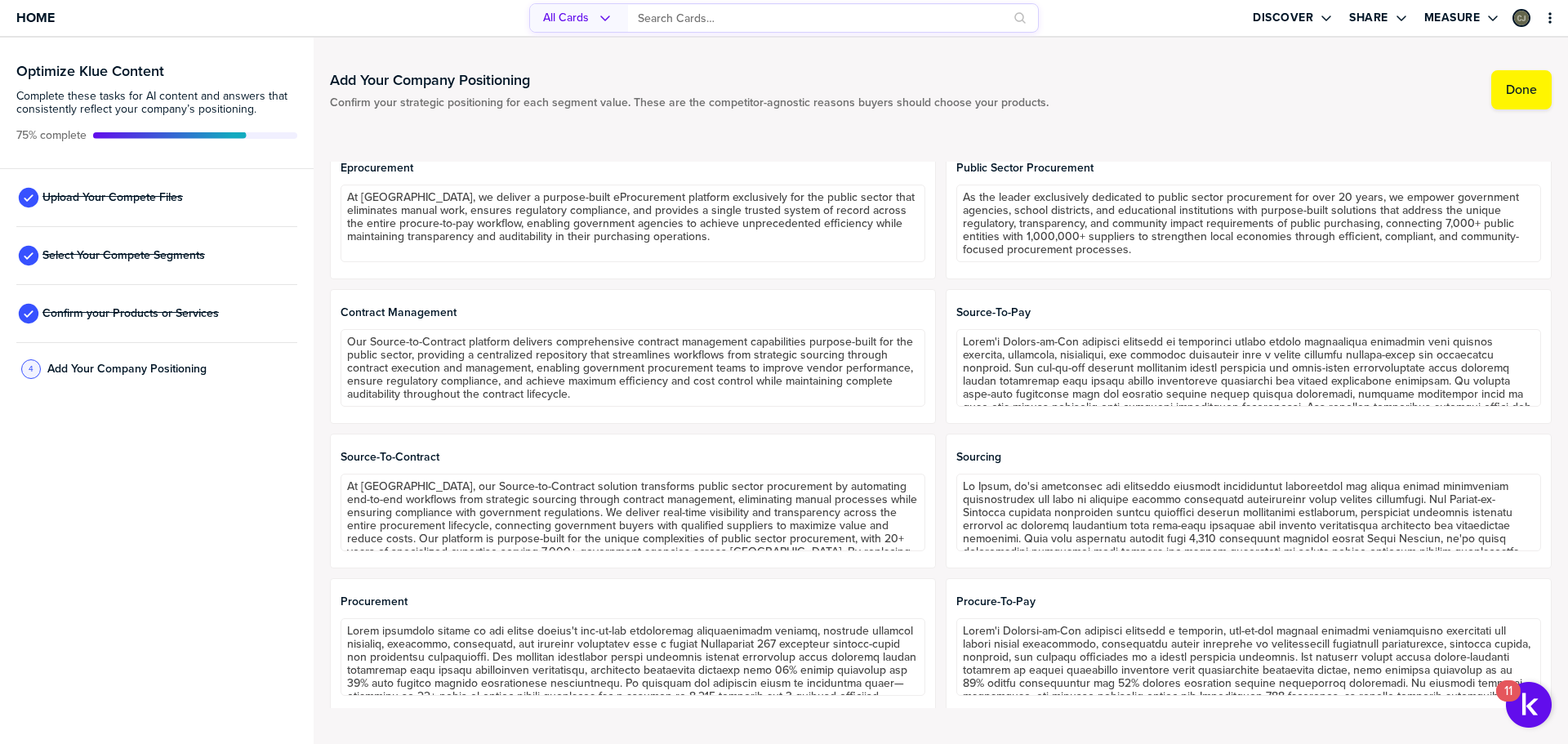
scroll to position [985, 0]
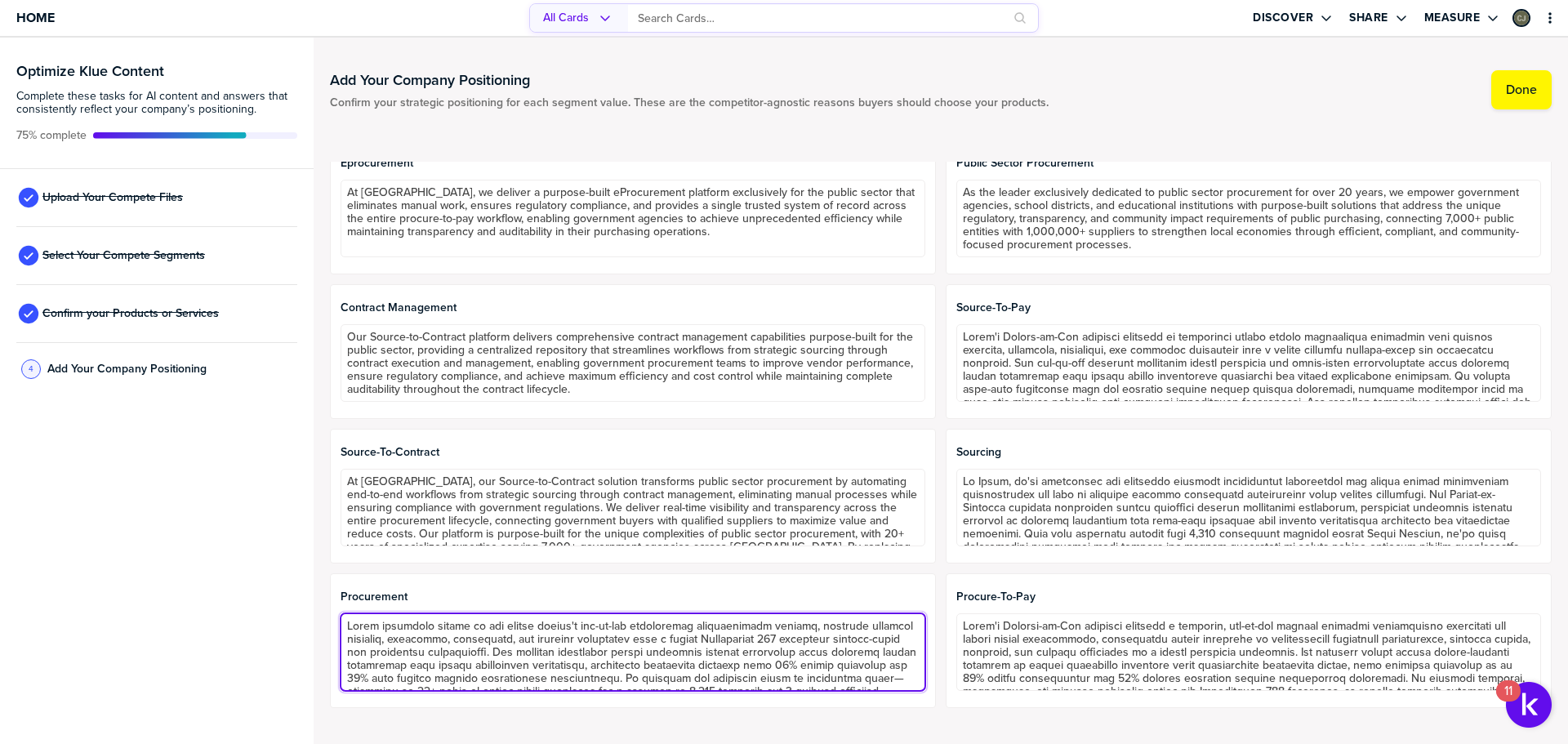
click at [888, 647] on textarea at bounding box center [633, 652] width 585 height 77
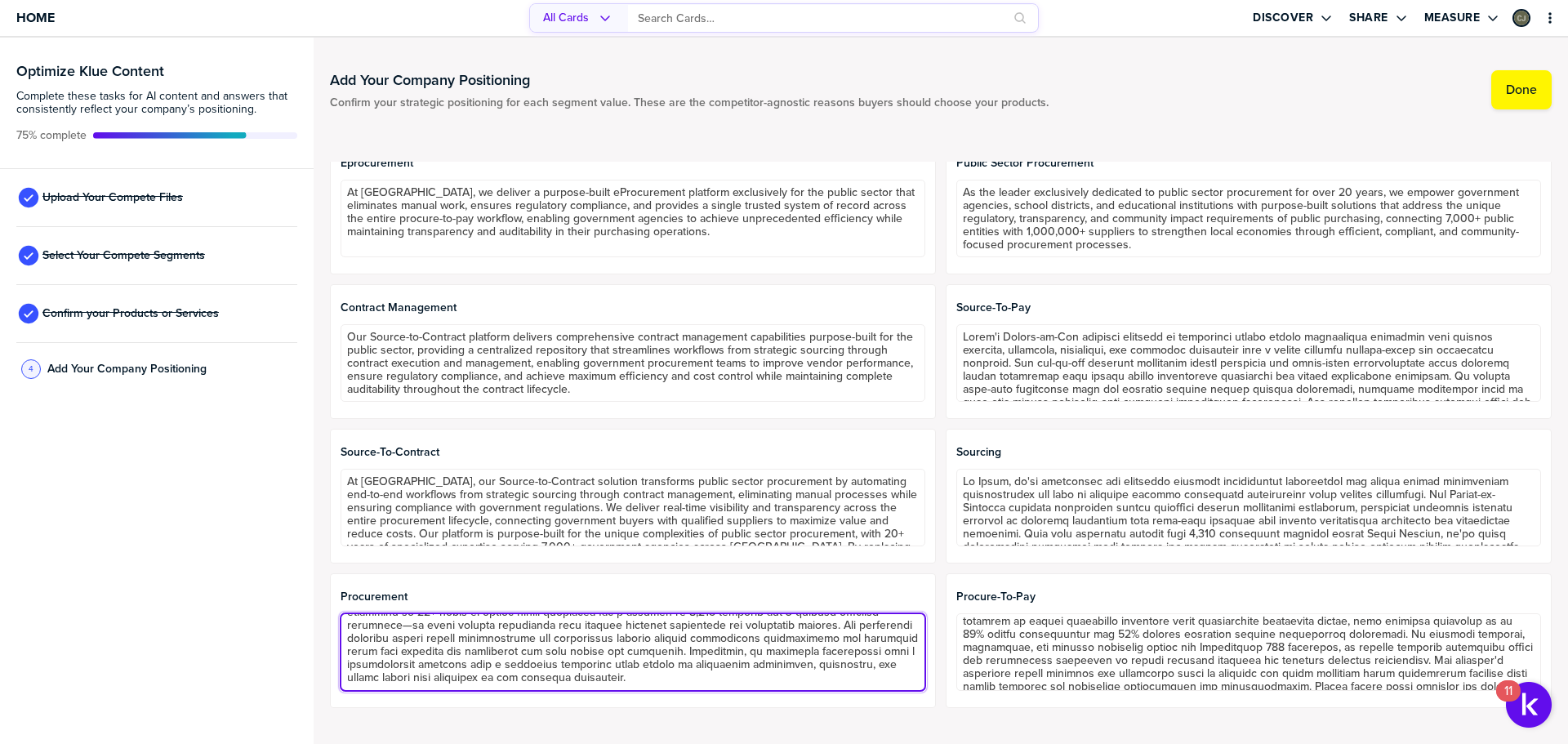
scroll to position [79, 0]
